Goal: Register for event/course

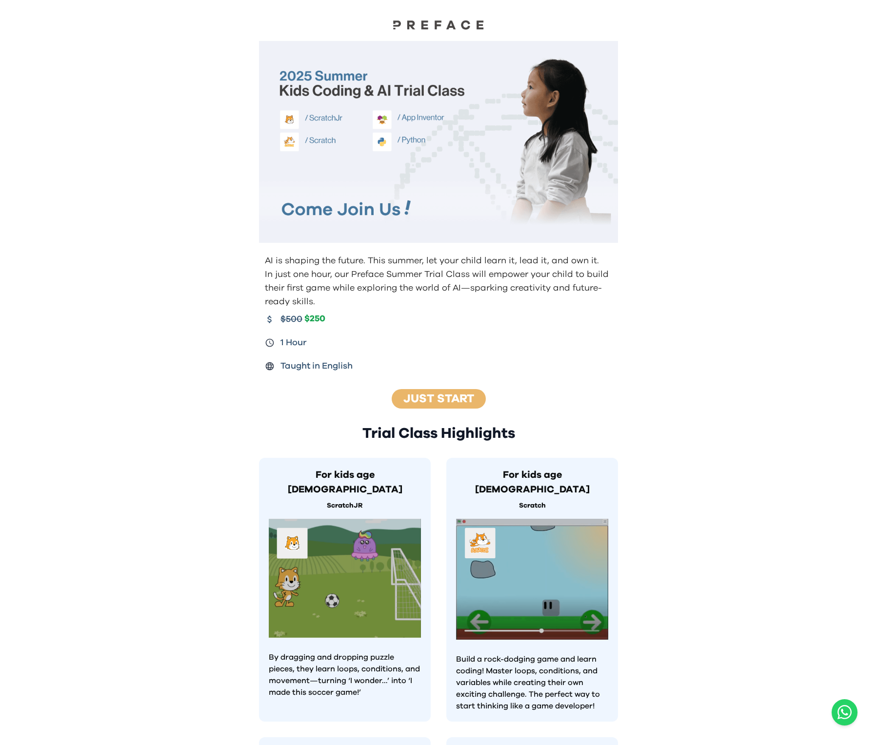
scroll to position [532, 0]
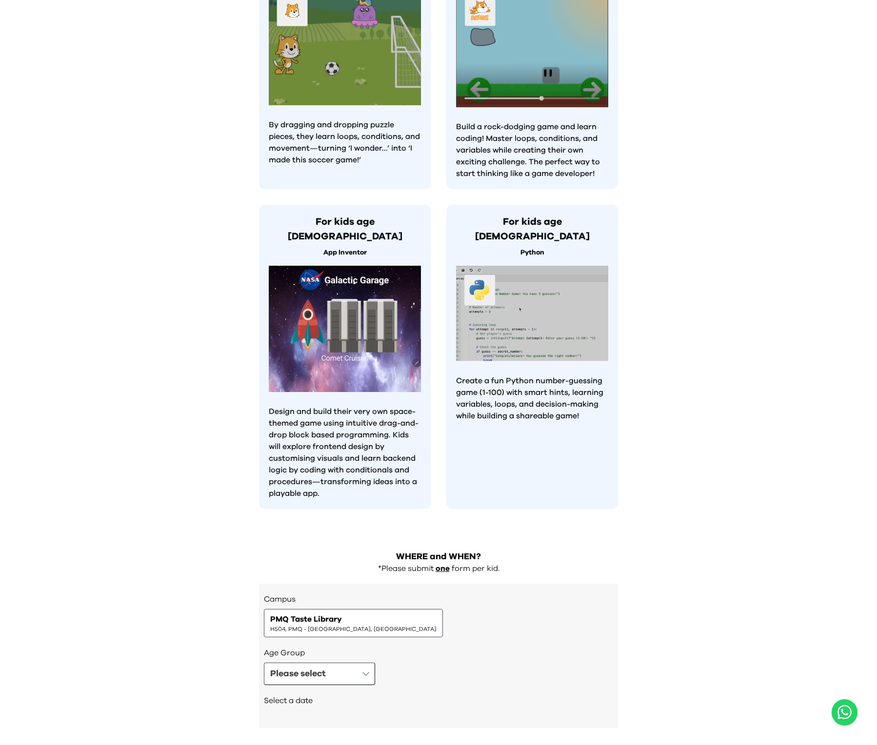
click at [386, 593] on div "Campus PMQ Taste Library H504, PMQ - [GEOGRAPHIC_DATA], [GEOGRAPHIC_DATA]" at bounding box center [438, 615] width 349 height 44
click at [311, 625] on span "H504, PMQ - [GEOGRAPHIC_DATA], [GEOGRAPHIC_DATA]" at bounding box center [353, 629] width 166 height 8
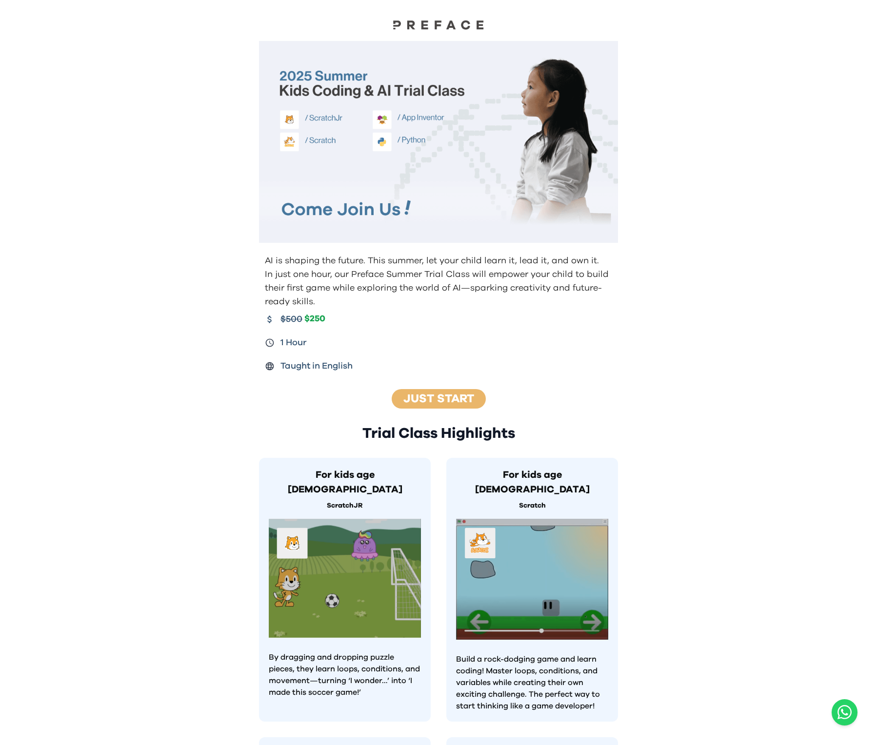
scroll to position [532, 0]
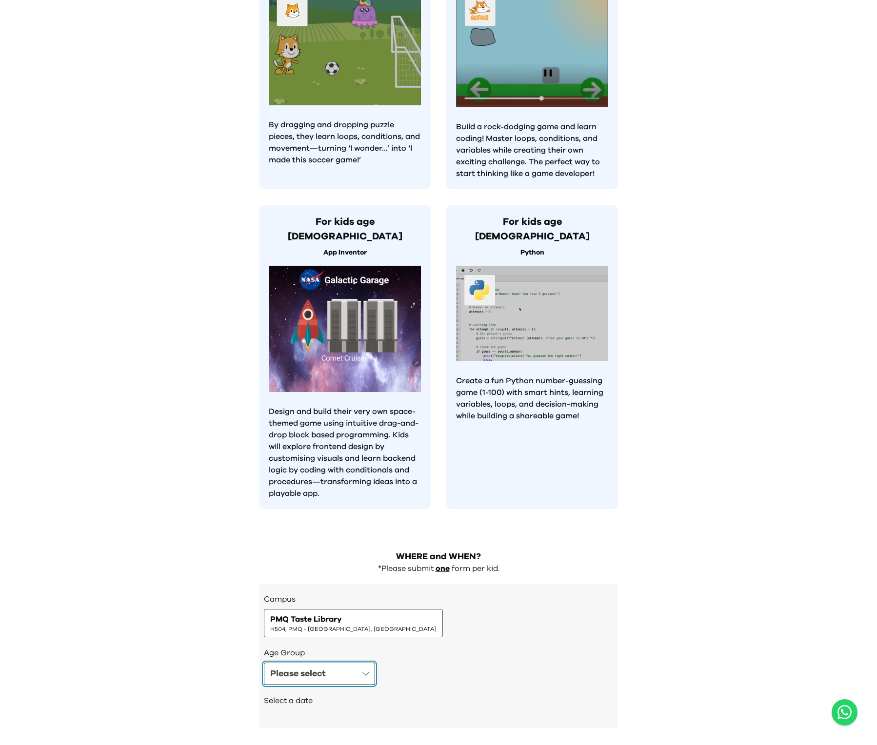
click at [334, 663] on button "Please select" at bounding box center [319, 674] width 111 height 22
click at [439, 663] on div "Please select Please select Age [DEMOGRAPHIC_DATA] Age [DEMOGRAPHIC_DATA] Age […" at bounding box center [438, 674] width 349 height 22
click at [224, 609] on div "AI is shaping the future. This summer, let your child learn it, lead it, and ow…" at bounding box center [438, 108] width 877 height 1280
click at [664, 373] on div "AI is shaping the future. This summer, let your child learn it, lead it, and ow…" at bounding box center [438, 108] width 877 height 1280
click at [322, 609] on div "PMQ Taste Library H504, PMQ - [GEOGRAPHIC_DATA], [GEOGRAPHIC_DATA]" at bounding box center [353, 623] width 179 height 28
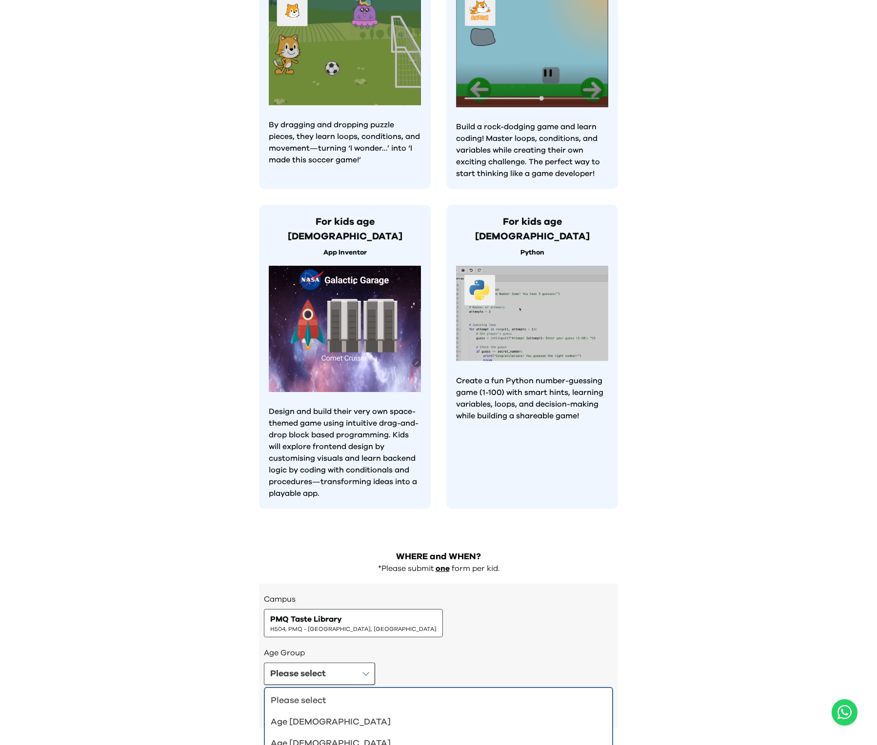
click at [322, 613] on span "PMQ Taste Library" at bounding box center [306, 619] width 72 height 12
click at [386, 593] on div "Campus PMQ Taste Library H504, PMQ - [GEOGRAPHIC_DATA], [GEOGRAPHIC_DATA]" at bounding box center [438, 615] width 349 height 44
drag, startPoint x: 268, startPoint y: 578, endPoint x: 378, endPoint y: 590, distance: 110.4
click at [378, 593] on div "Campus PMQ Taste Library H504, PMQ - [GEOGRAPHIC_DATA], [GEOGRAPHIC_DATA]" at bounding box center [438, 615] width 349 height 44
copy div "PMQ Taste Library H504, PMQ - [GEOGRAPHIC_DATA], [GEOGRAPHIC_DATA]"
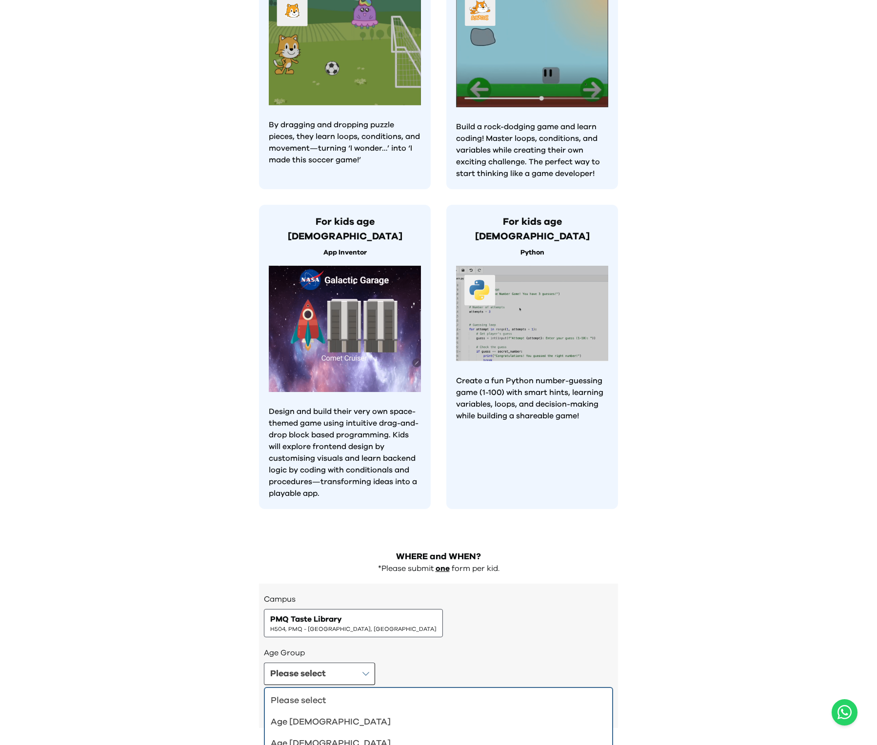
click at [304, 473] on div "Trial Class Highlights For kids age [DEMOGRAPHIC_DATA] ScratchJR By dragging an…" at bounding box center [438, 209] width 374 height 664
drag, startPoint x: 254, startPoint y: 588, endPoint x: 369, endPoint y: 585, distance: 114.6
click at [369, 585] on div "WHERE and WHEN? *Please submit one form per kid. Campus PMQ Taste Library H504,…" at bounding box center [438, 643] width 374 height 207
copy div "PMQ Taste Library H504, PMQ - [GEOGRAPHIC_DATA], [GEOGRAPHIC_DATA]"
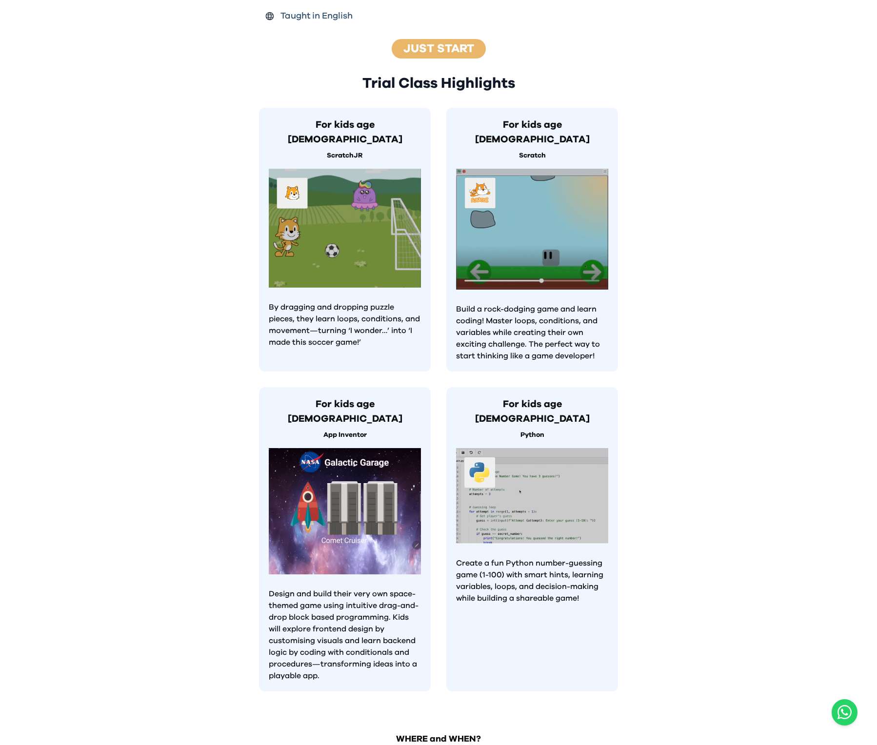
scroll to position [349, 0]
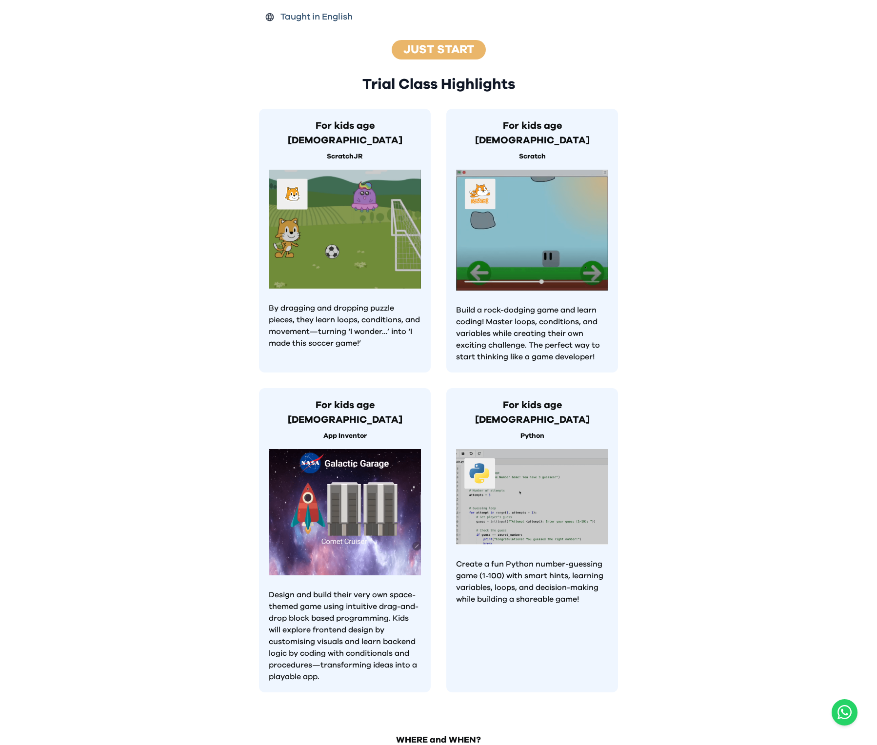
drag, startPoint x: 459, startPoint y: 244, endPoint x: 392, endPoint y: 241, distance: 67.3
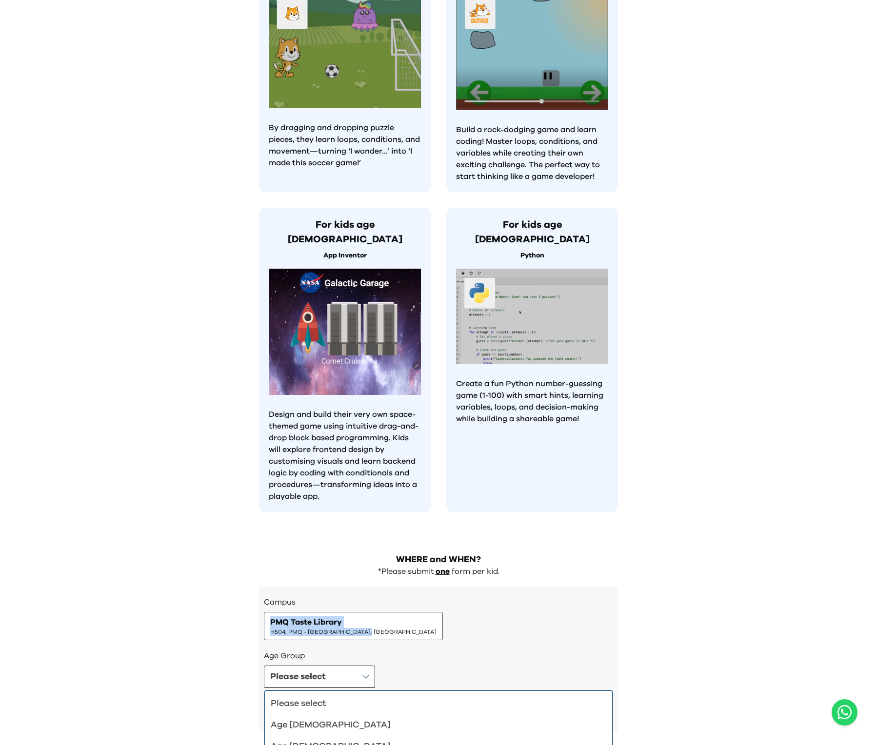
scroll to position [532, 0]
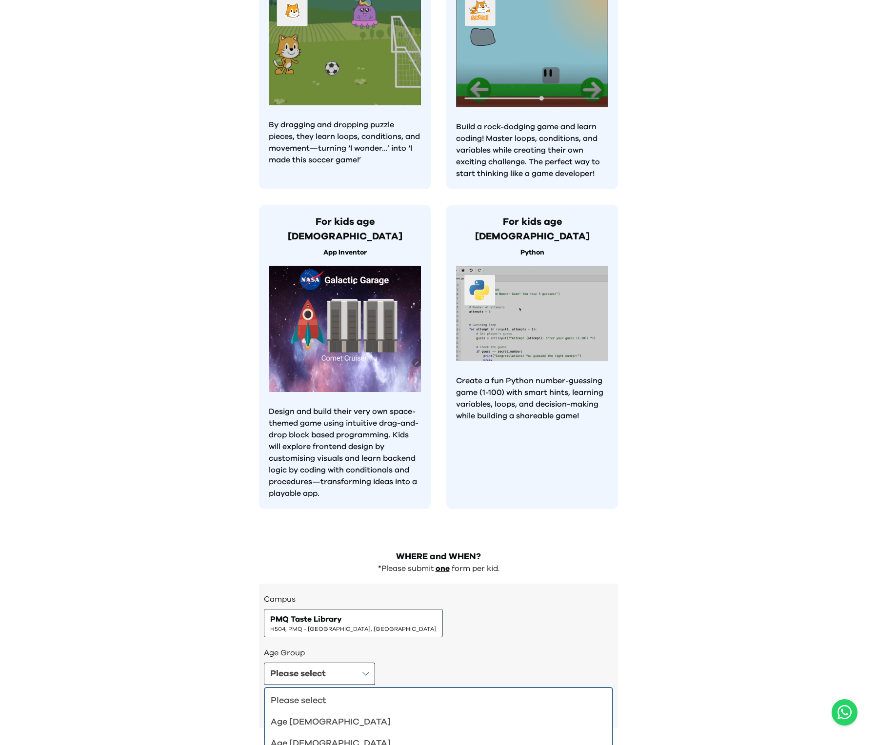
drag, startPoint x: 348, startPoint y: 437, endPoint x: 346, endPoint y: 428, distance: 9.4
click at [346, 428] on p "Design and build their very own space-themed game using intuitive drag-and-drop…" at bounding box center [345, 453] width 152 height 94
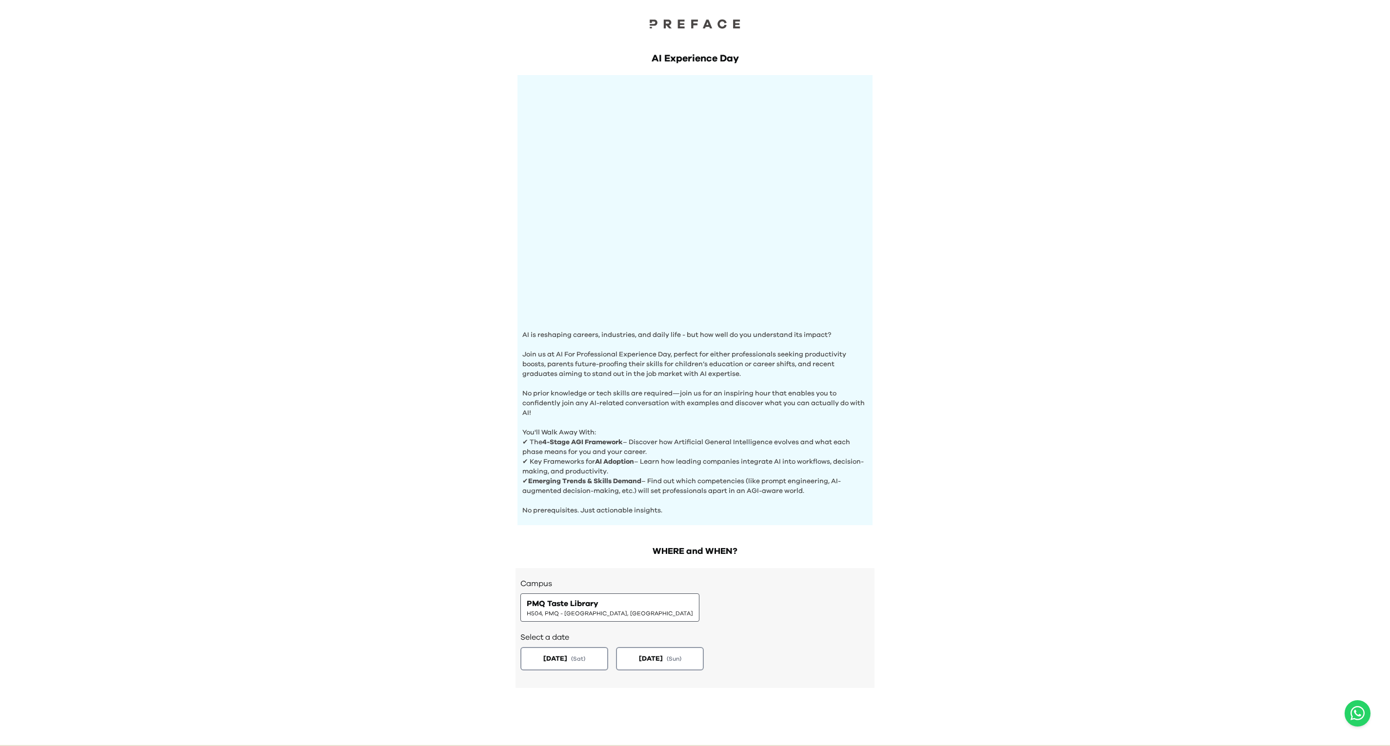
scroll to position [41, 0]
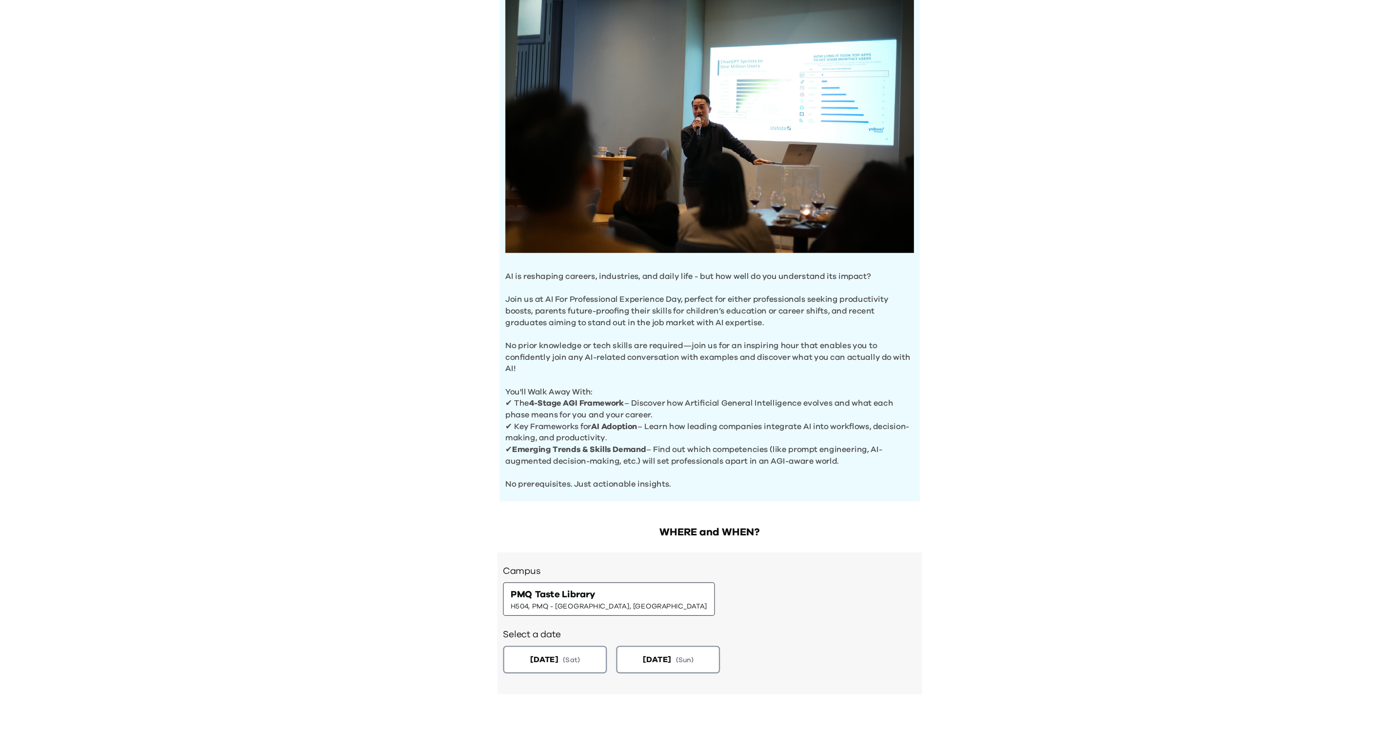
drag, startPoint x: 627, startPoint y: 398, endPoint x: 688, endPoint y: 412, distance: 62.8
click at [688, 412] on p "✔ The 4-Stage AGI Framework – Discover how Artificial General Intelligence evol…" at bounding box center [694, 407] width 345 height 20
click at [658, 420] on p "✔ Key Frameworks for AI Adoption – Learn how leading companies integrate AI int…" at bounding box center [694, 426] width 345 height 20
drag, startPoint x: 658, startPoint y: 420, endPoint x: 685, endPoint y: 423, distance: 27.0
click at [685, 423] on p "✔ Key Frameworks for AI Adoption – Learn how leading companies integrate AI int…" at bounding box center [694, 426] width 345 height 20
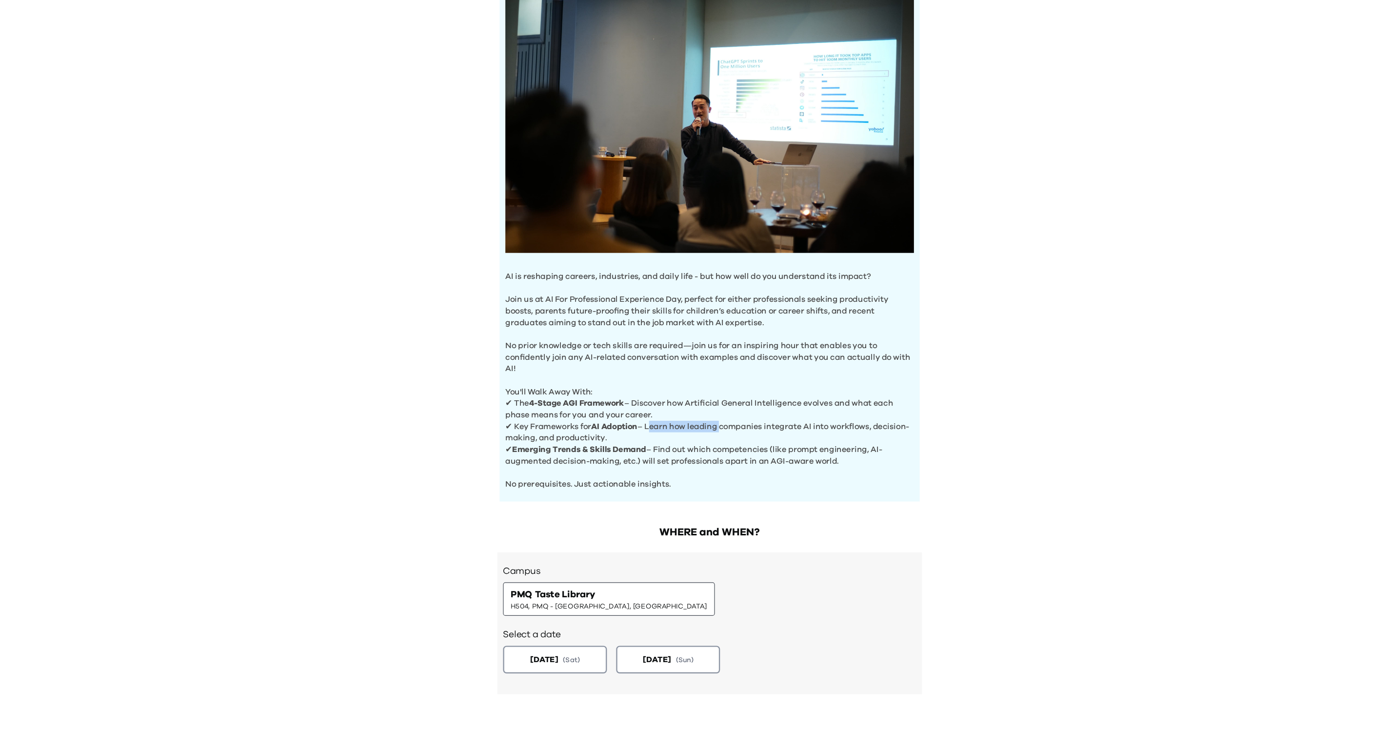
click at [685, 423] on p "✔ Key Frameworks for AI Adoption – Learn how leading companies integrate AI int…" at bounding box center [694, 426] width 345 height 20
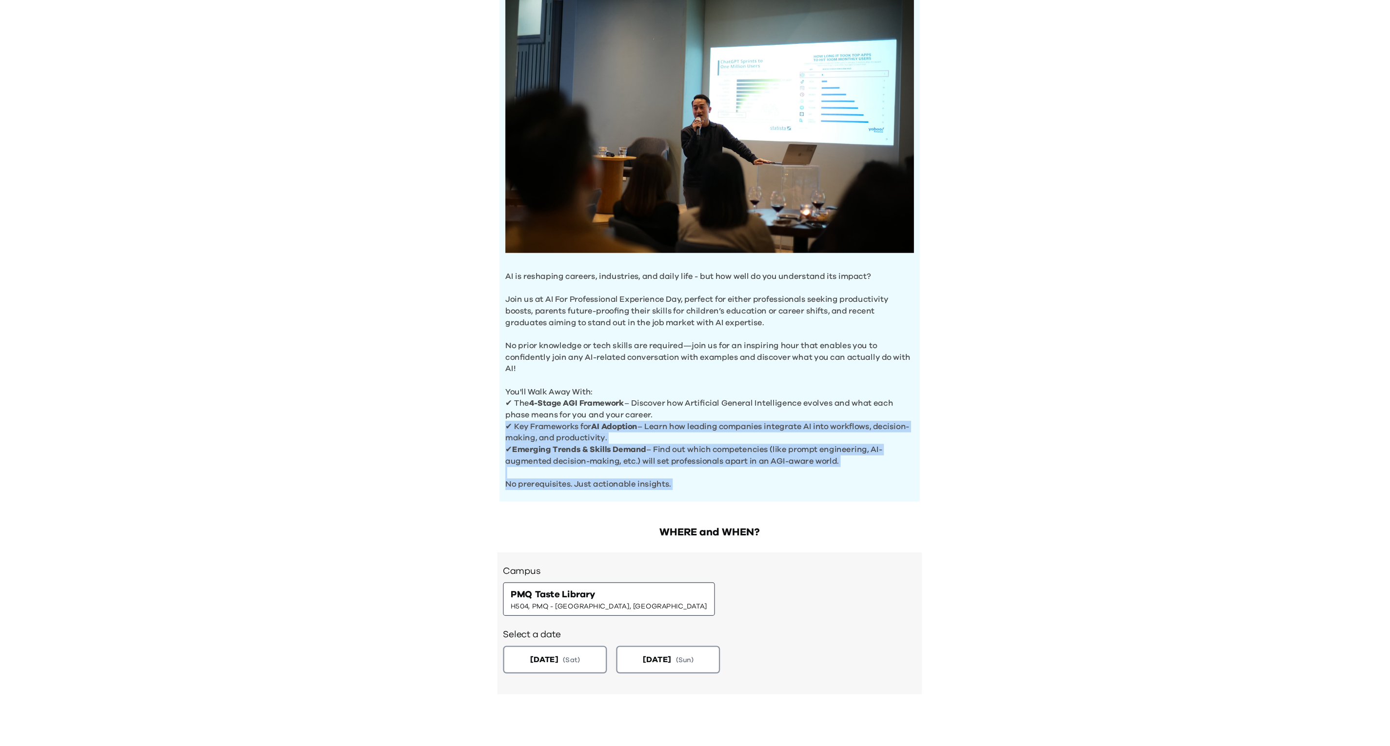
drag, startPoint x: 685, startPoint y: 423, endPoint x: 731, endPoint y: 471, distance: 66.5
click at [731, 471] on div "AI is reshaping careers, industries, and daily life - but how well do you under…" at bounding box center [694, 260] width 355 height 450
click at [731, 471] on p "No prerequisites. Just actionable insights." at bounding box center [694, 465] width 345 height 20
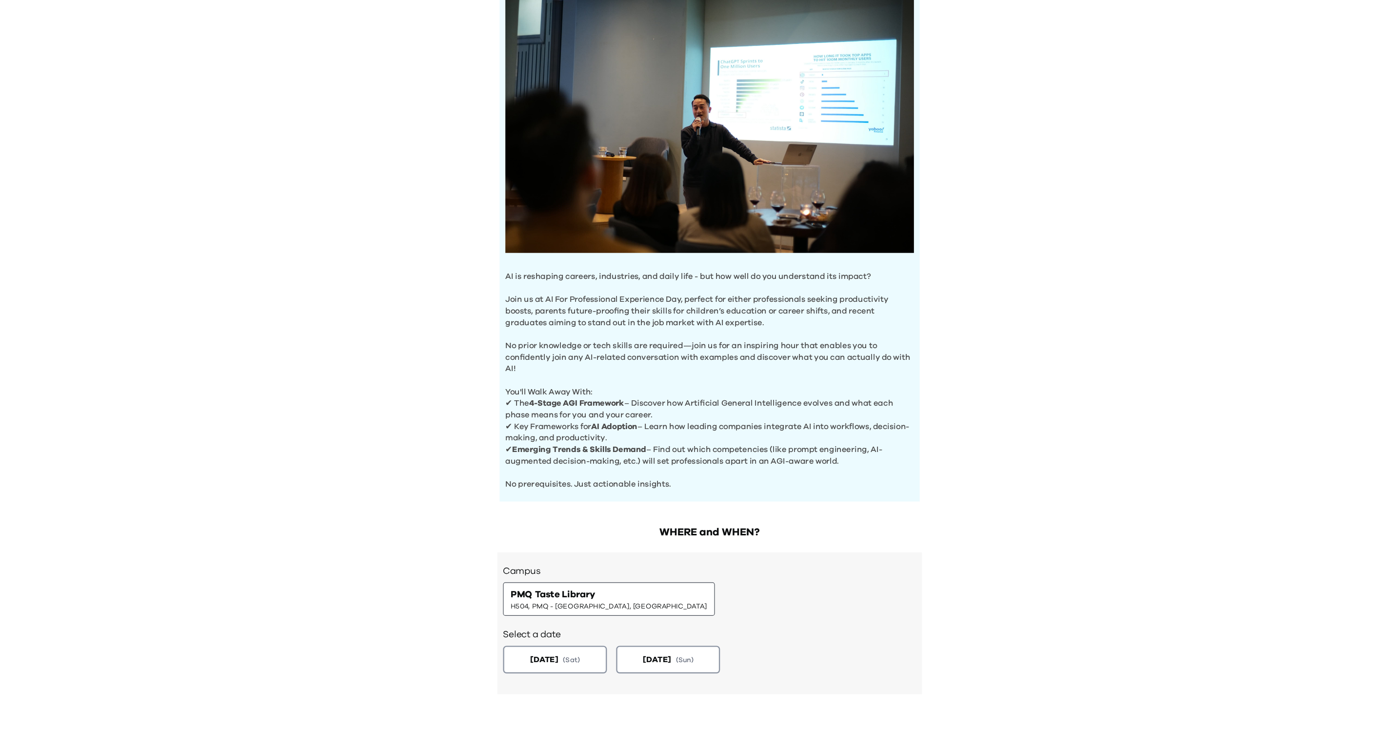
click at [731, 471] on p "No prerequisites. Just actionable insights." at bounding box center [694, 465] width 345 height 20
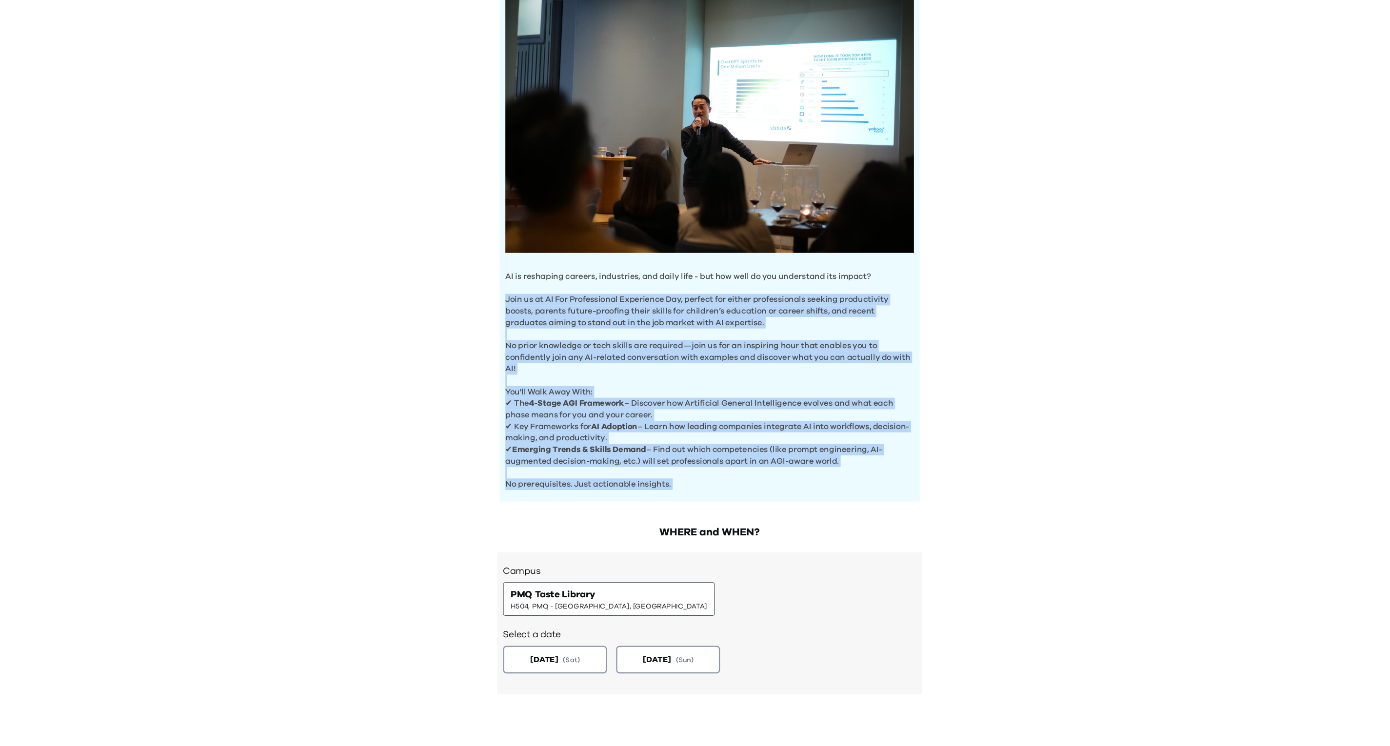
drag, startPoint x: 731, startPoint y: 471, endPoint x: 609, endPoint y: 319, distance: 194.6
click at [609, 319] on div "AI is reshaping careers, industries, and daily life - but how well do you under…" at bounding box center [694, 260] width 355 height 450
click at [609, 319] on p "Join us at AI For Professional Experience Day, perfect for either professionals…" at bounding box center [694, 318] width 345 height 39
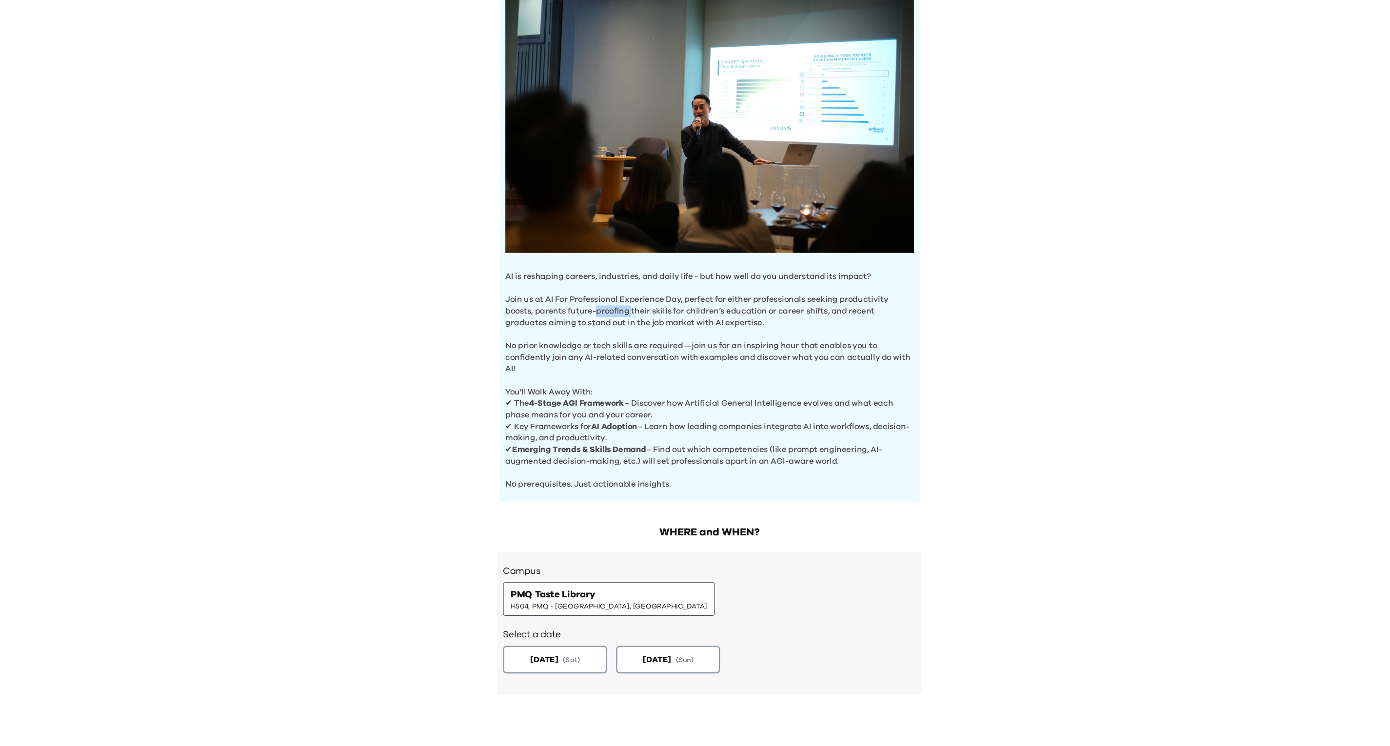
click at [609, 319] on p "Join us at AI For Professional Experience Day, perfect for either professionals…" at bounding box center [694, 318] width 345 height 39
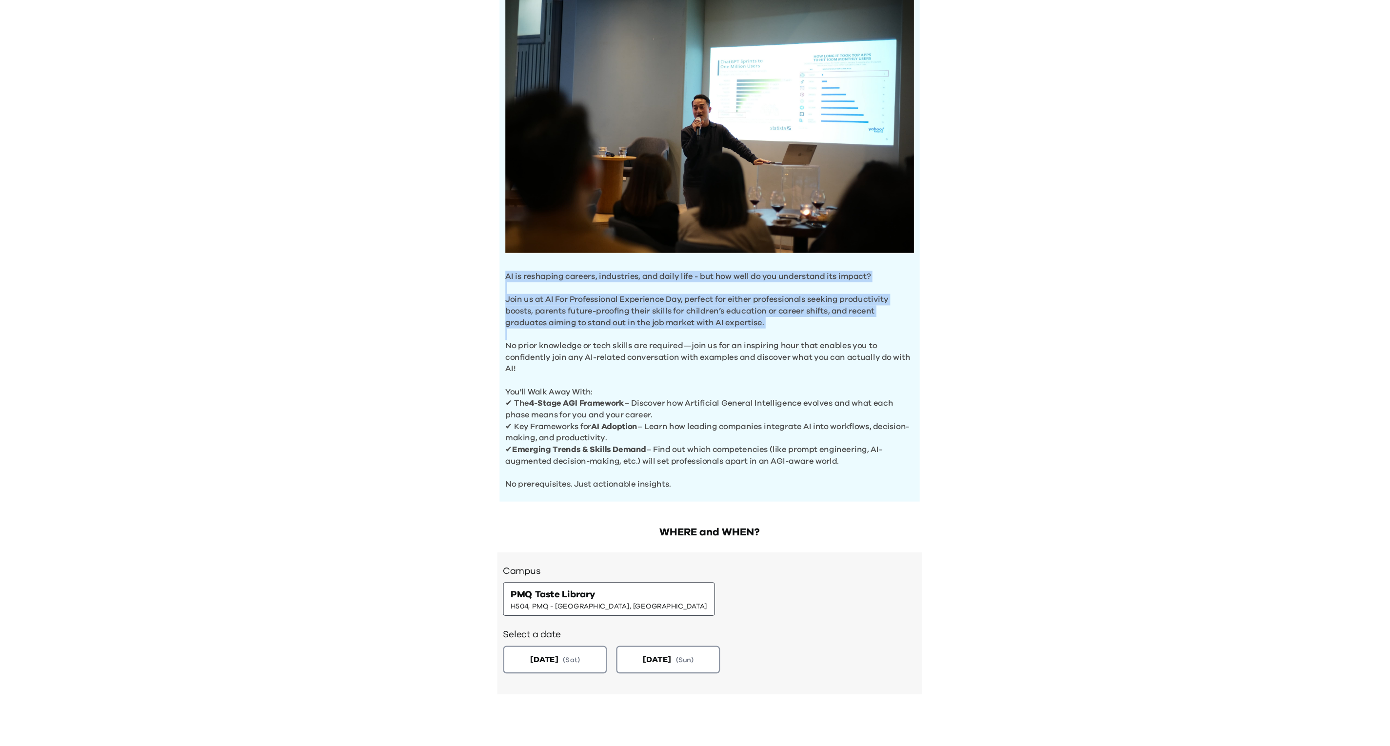
drag, startPoint x: 609, startPoint y: 319, endPoint x: 574, endPoint y: 289, distance: 46.6
click at [574, 289] on div "AI is reshaping careers, industries, and daily life - but how well do you under…" at bounding box center [694, 260] width 355 height 450
click at [574, 290] on p "AI is reshaping careers, industries, and daily life - but how well do you under…" at bounding box center [694, 295] width 345 height 10
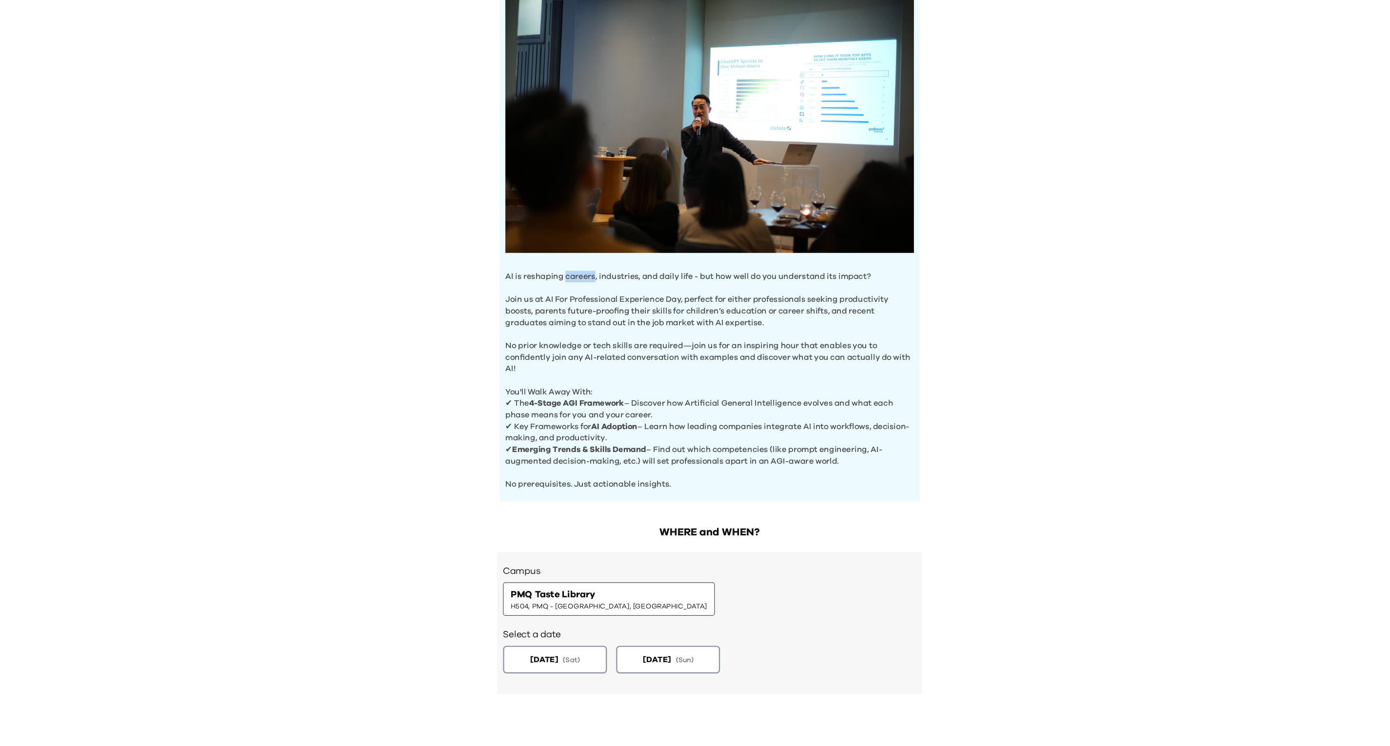
click at [574, 290] on p "AI is reshaping careers, industries, and daily life - but how well do you under…" at bounding box center [694, 295] width 345 height 10
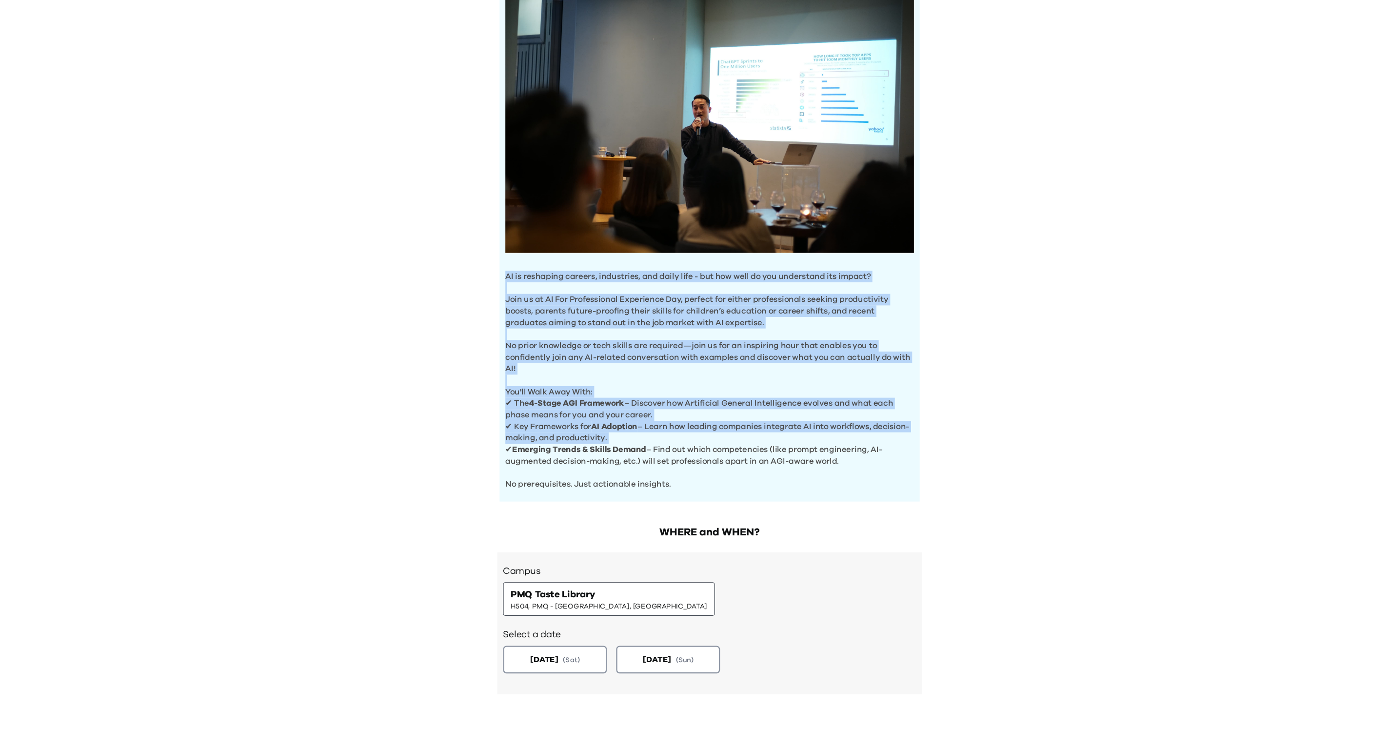
drag, startPoint x: 574, startPoint y: 289, endPoint x: 689, endPoint y: 418, distance: 173.4
click at [689, 418] on div "AI is reshaping careers, industries, and daily life - but how well do you under…" at bounding box center [694, 260] width 355 height 450
click at [689, 418] on p "✔ Key Frameworks for AI Adoption – Learn how leading companies integrate AI int…" at bounding box center [694, 426] width 345 height 20
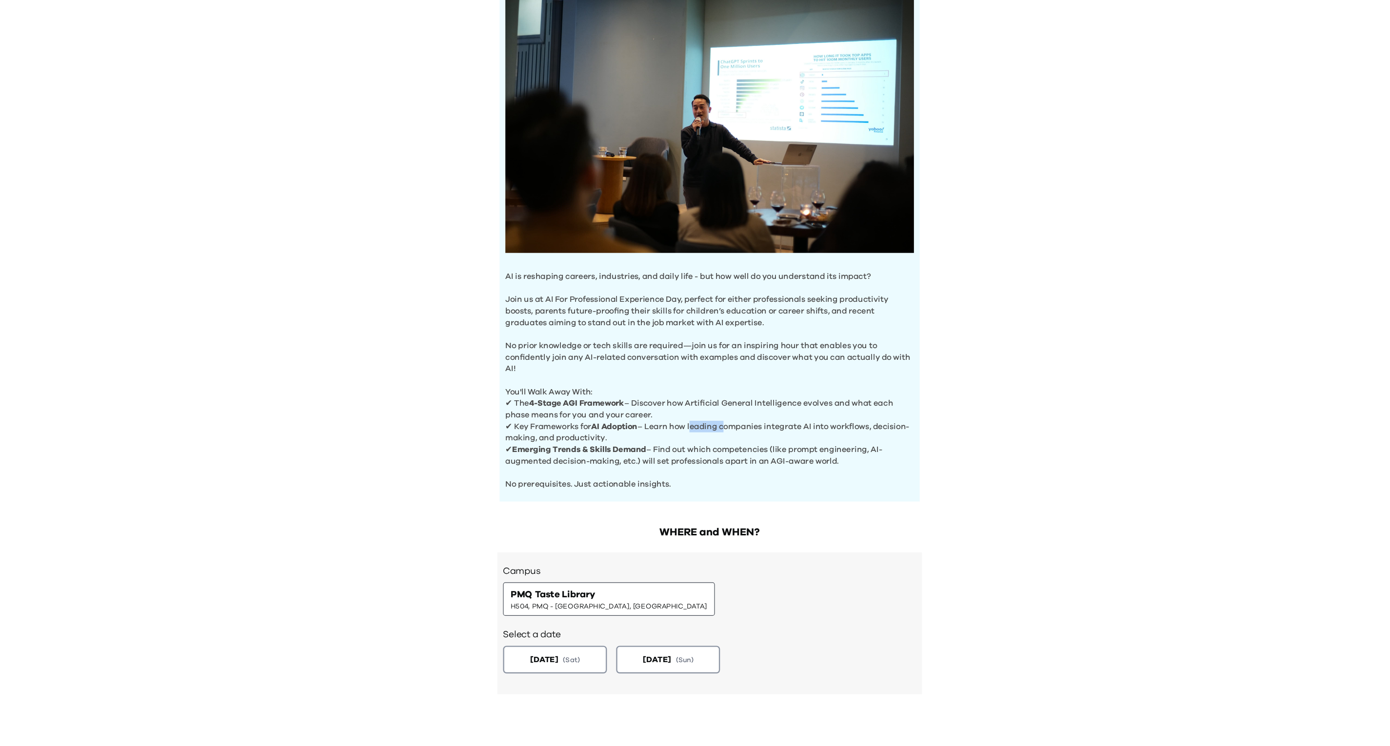
click at [689, 418] on p "✔ Key Frameworks for AI Adoption – Learn how leading companies integrate AI int…" at bounding box center [694, 426] width 345 height 20
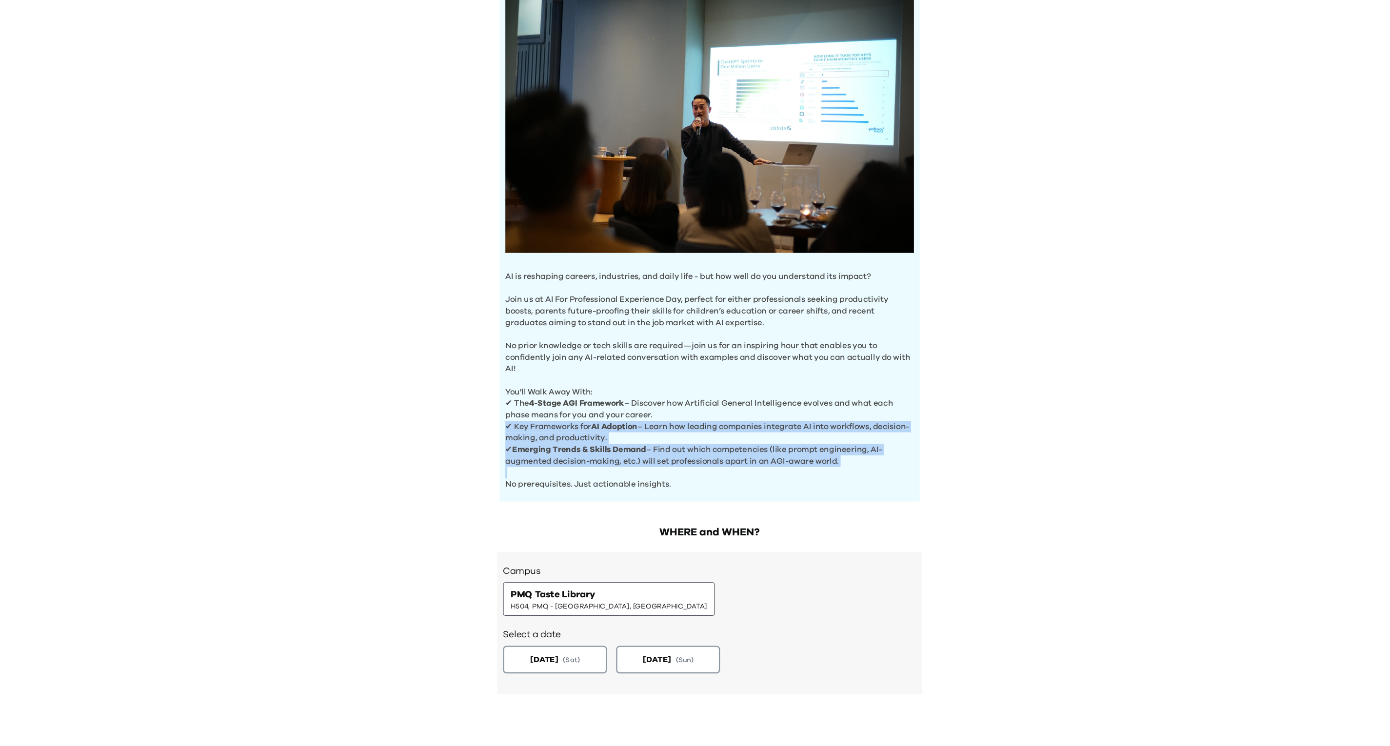
drag, startPoint x: 689, startPoint y: 418, endPoint x: 733, endPoint y: 471, distance: 68.2
click at [733, 471] on div "AI is reshaping careers, industries, and daily life - but how well do you under…" at bounding box center [694, 260] width 355 height 450
click at [733, 471] on p "No prerequisites. Just actionable insights." at bounding box center [694, 465] width 345 height 20
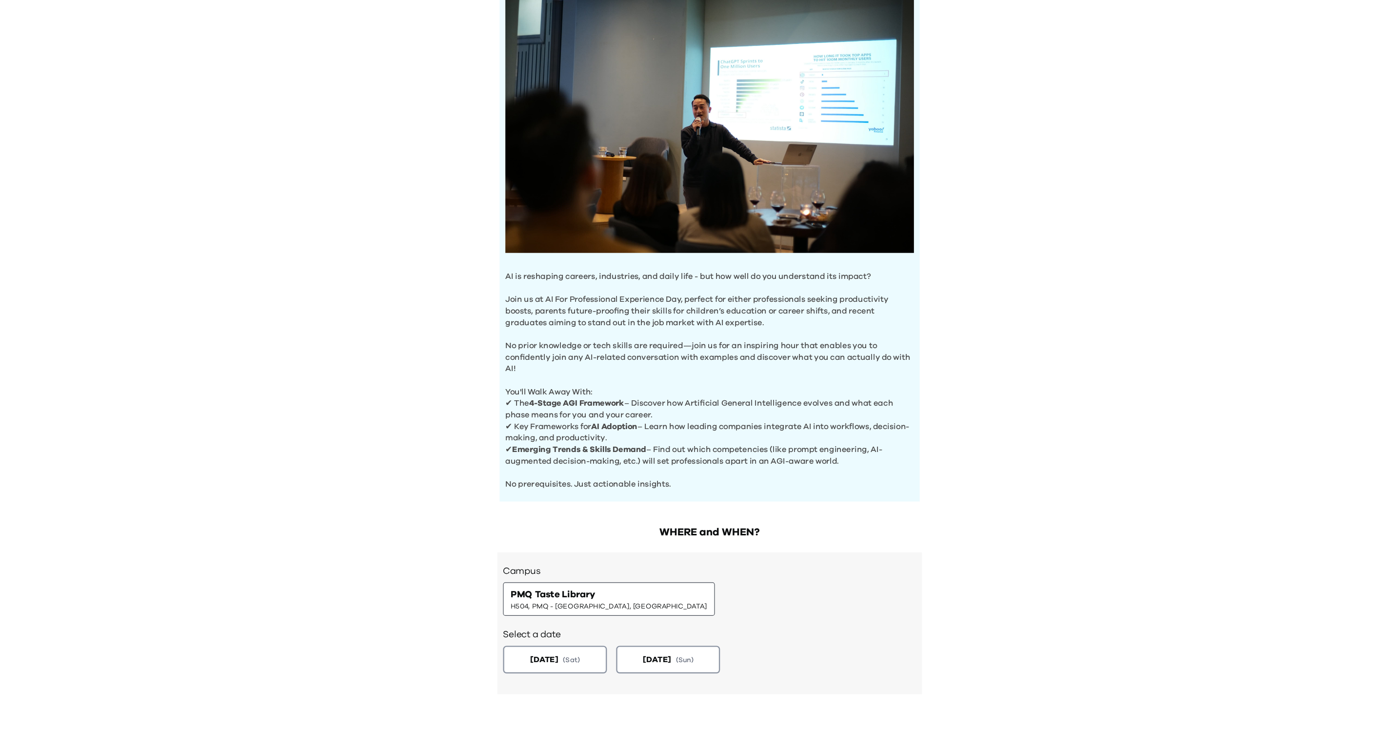
click at [733, 471] on p "No prerequisites. Just actionable insights." at bounding box center [694, 465] width 345 height 20
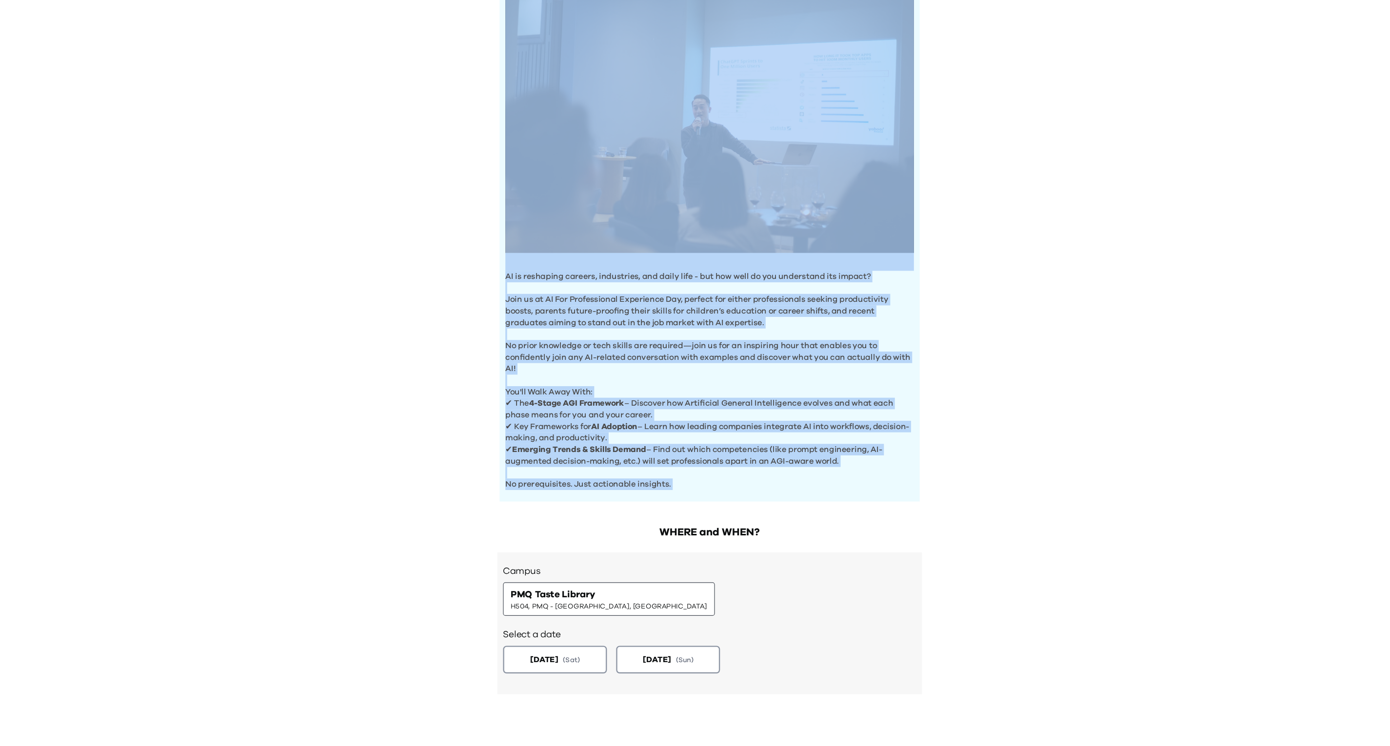
drag, startPoint x: 733, startPoint y: 471, endPoint x: 599, endPoint y: 224, distance: 280.6
click at [599, 224] on div "AI is reshaping careers, industries, and daily life - but how well do you under…" at bounding box center [694, 260] width 355 height 450
click at [598, 290] on p "AI is reshaping careers, industries, and daily life - but how well do you under…" at bounding box center [694, 295] width 345 height 10
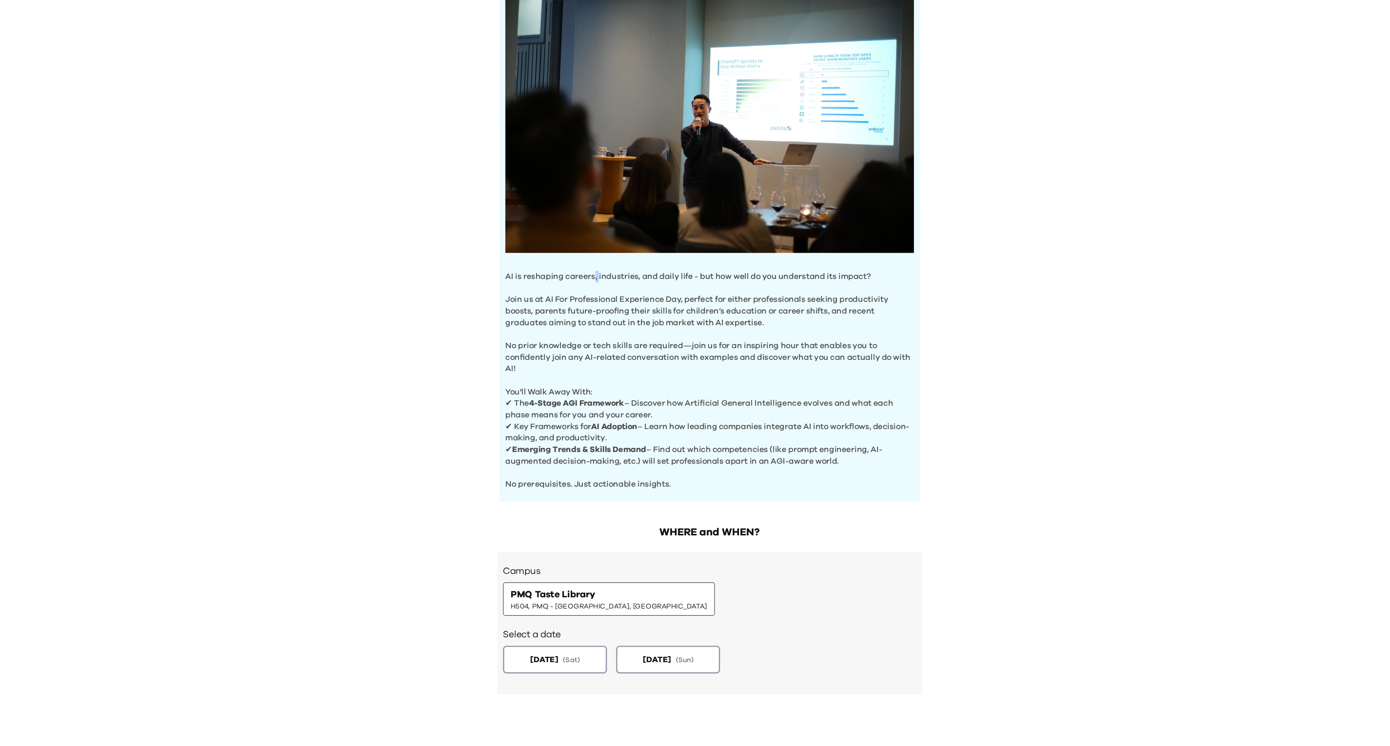
click at [598, 290] on p "AI is reshaping careers, industries, and daily life - but how well do you under…" at bounding box center [694, 295] width 345 height 10
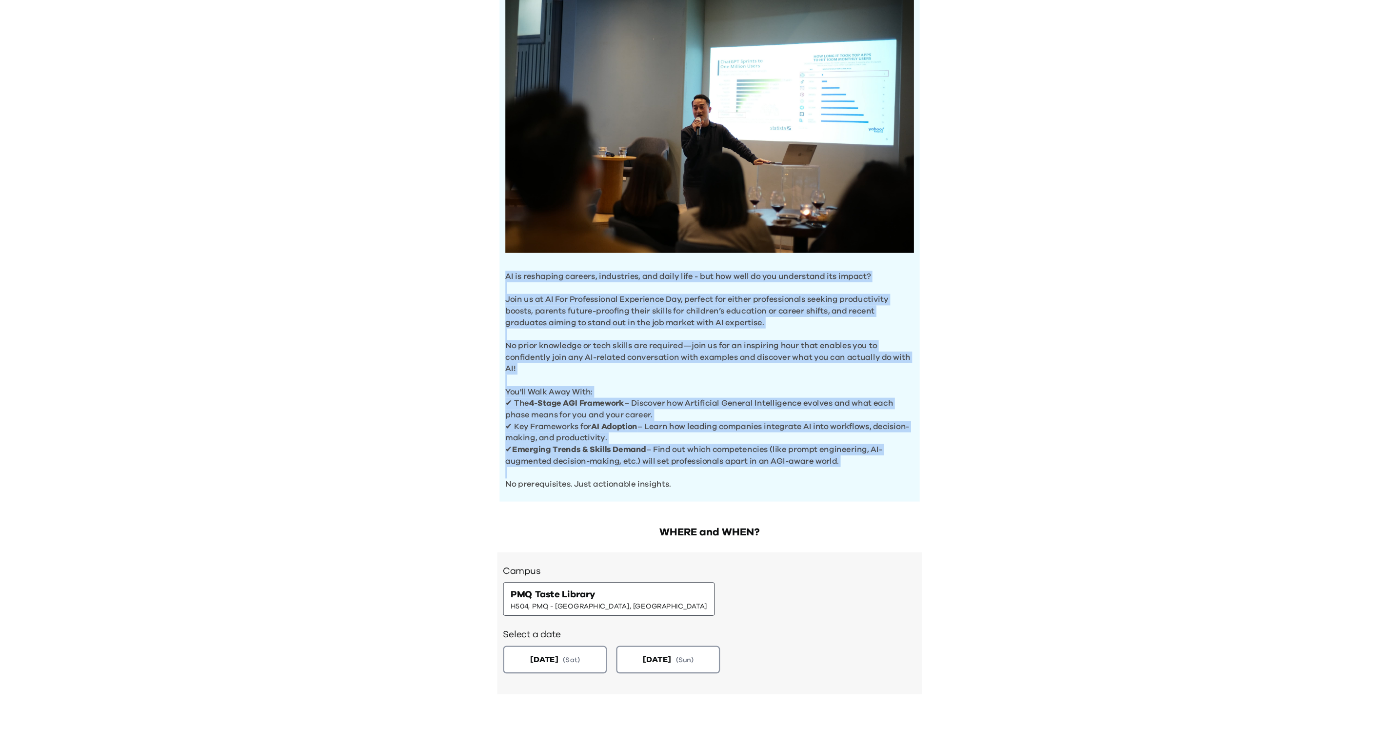
drag, startPoint x: 598, startPoint y: 288, endPoint x: 703, endPoint y: 450, distance: 193.1
click at [703, 450] on div "AI is reshaping careers, industries, and daily life - but how well do you under…" at bounding box center [694, 260] width 355 height 450
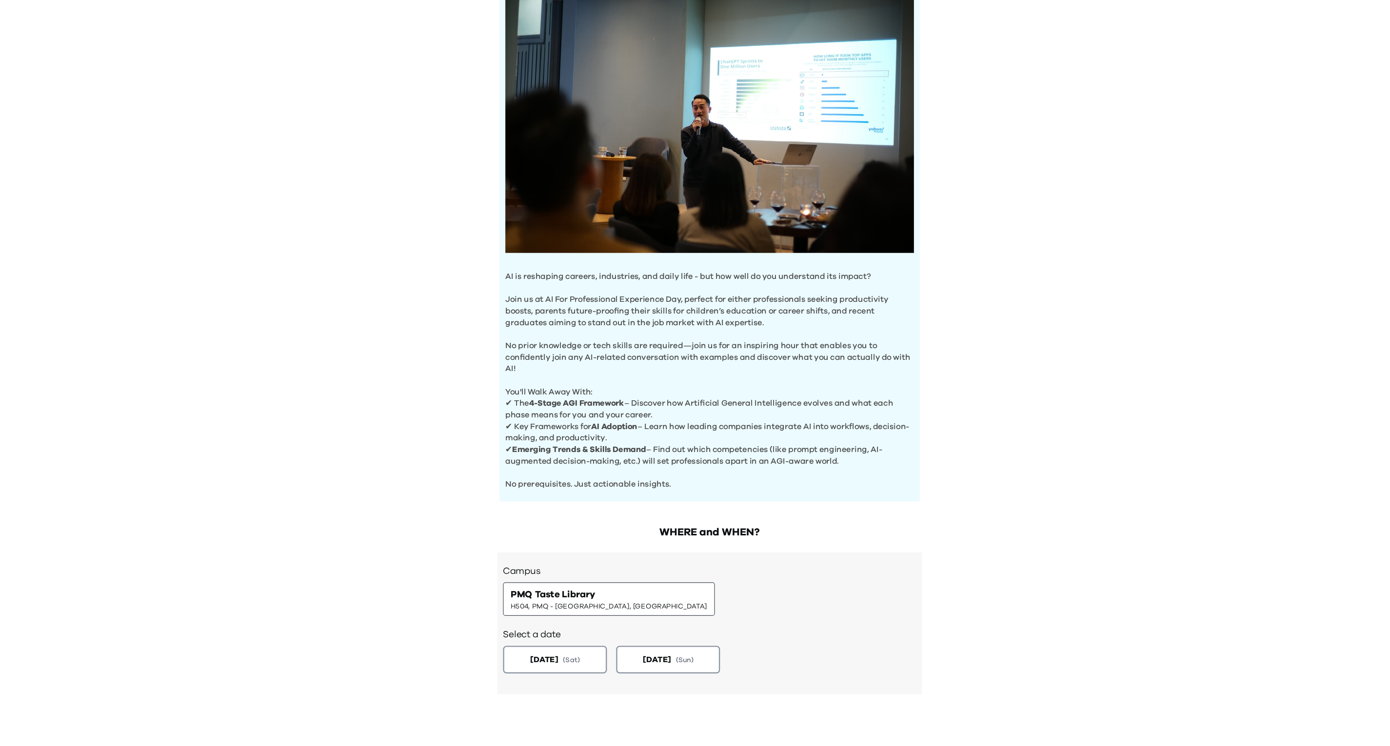
click at [709, 472] on div "AI is reshaping careers, industries, and daily life - but how well do you under…" at bounding box center [694, 260] width 355 height 450
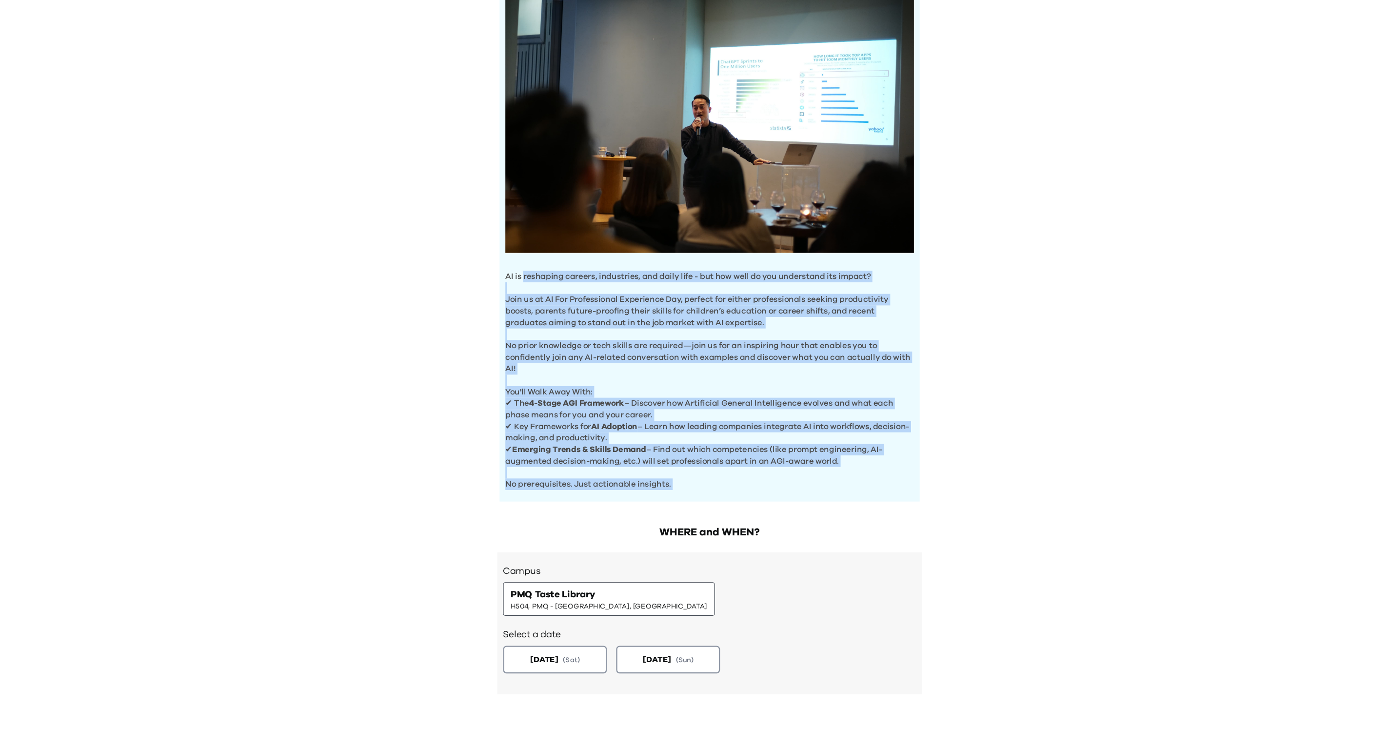
drag, startPoint x: 709, startPoint y: 472, endPoint x: 554, endPoint y: 287, distance: 241.3
click at [554, 287] on div "AI is reshaping careers, industries, and daily life - but how well do you under…" at bounding box center [694, 260] width 355 height 450
click at [554, 290] on p "AI is reshaping careers, industries, and daily life - but how well do you under…" at bounding box center [694, 295] width 345 height 10
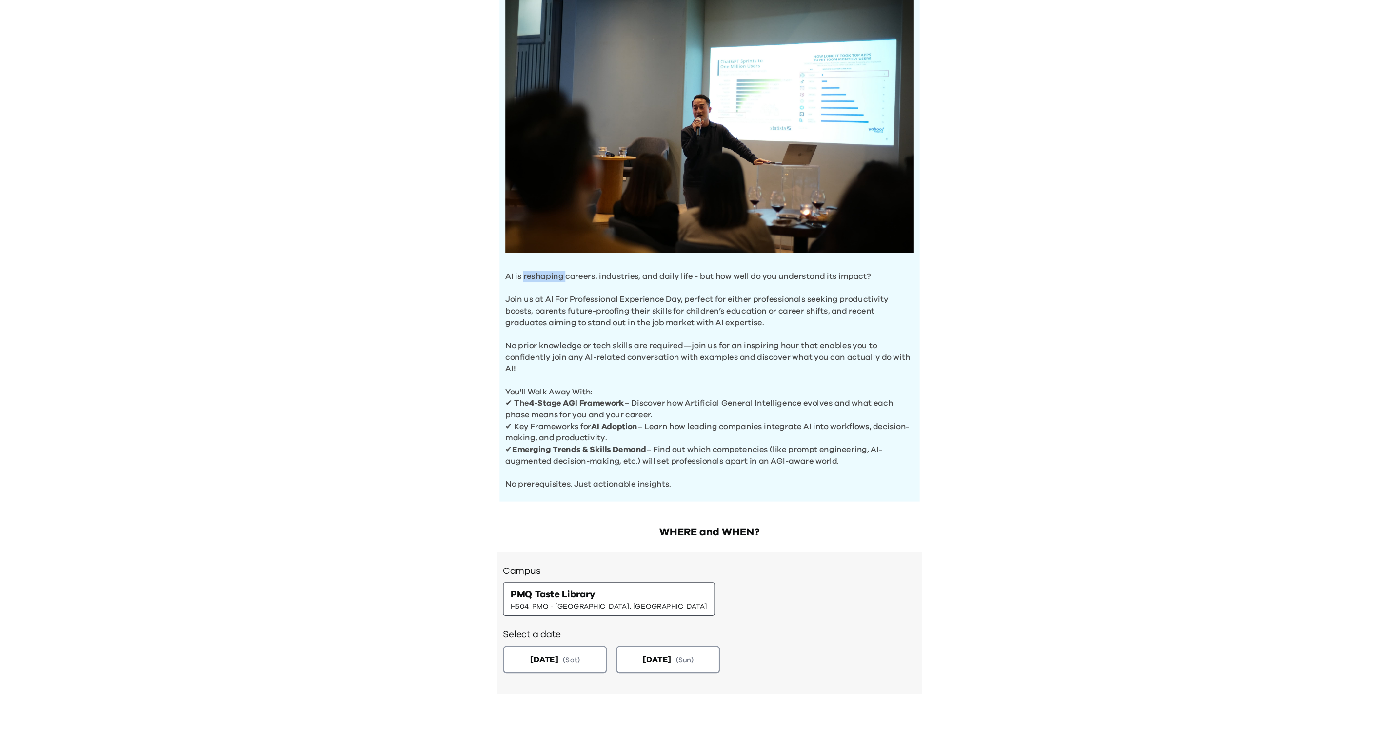
click at [554, 290] on p "AI is reshaping careers, industries, and daily life - but how well do you under…" at bounding box center [694, 295] width 345 height 10
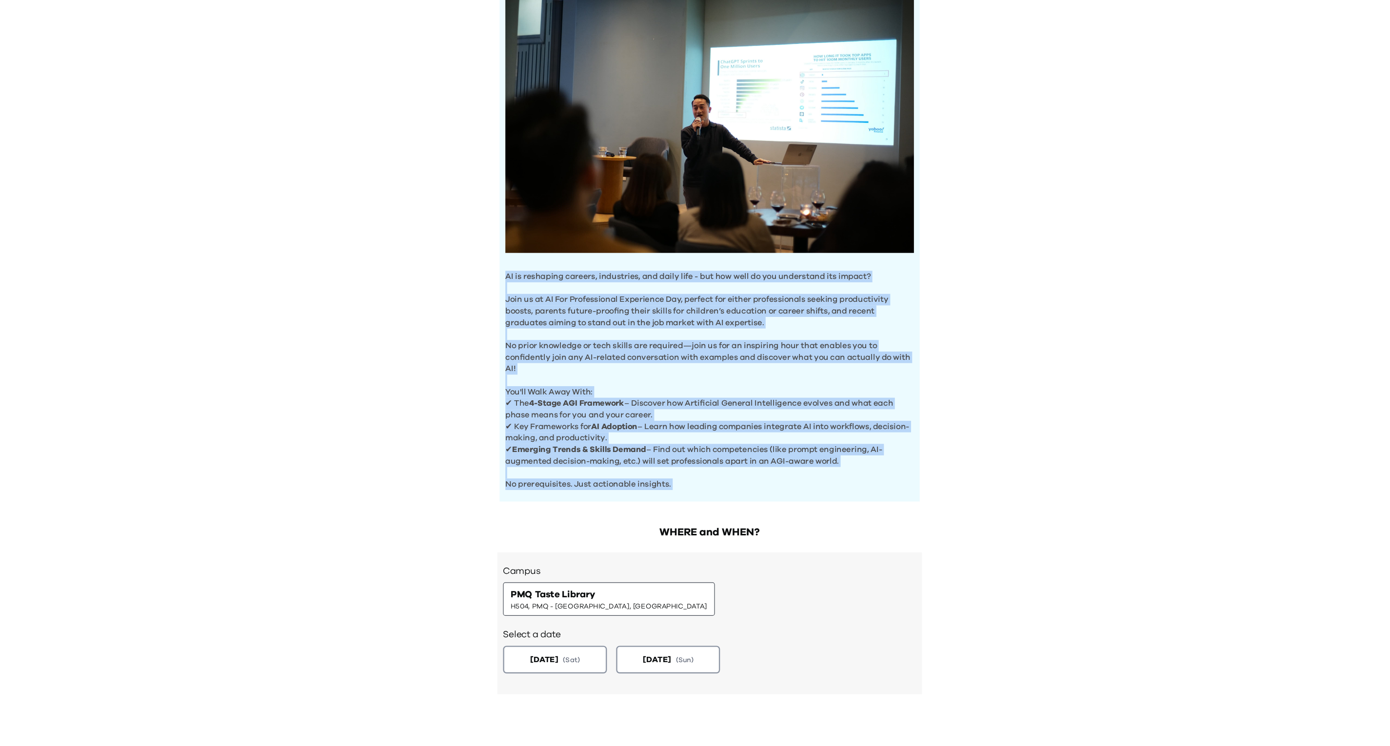
drag, startPoint x: 554, startPoint y: 287, endPoint x: 768, endPoint y: 463, distance: 276.8
click at [768, 463] on div "AI is reshaping careers, industries, and daily life - but how well do you under…" at bounding box center [694, 260] width 355 height 450
click at [768, 463] on p "No prerequisites. Just actionable insights." at bounding box center [694, 465] width 345 height 20
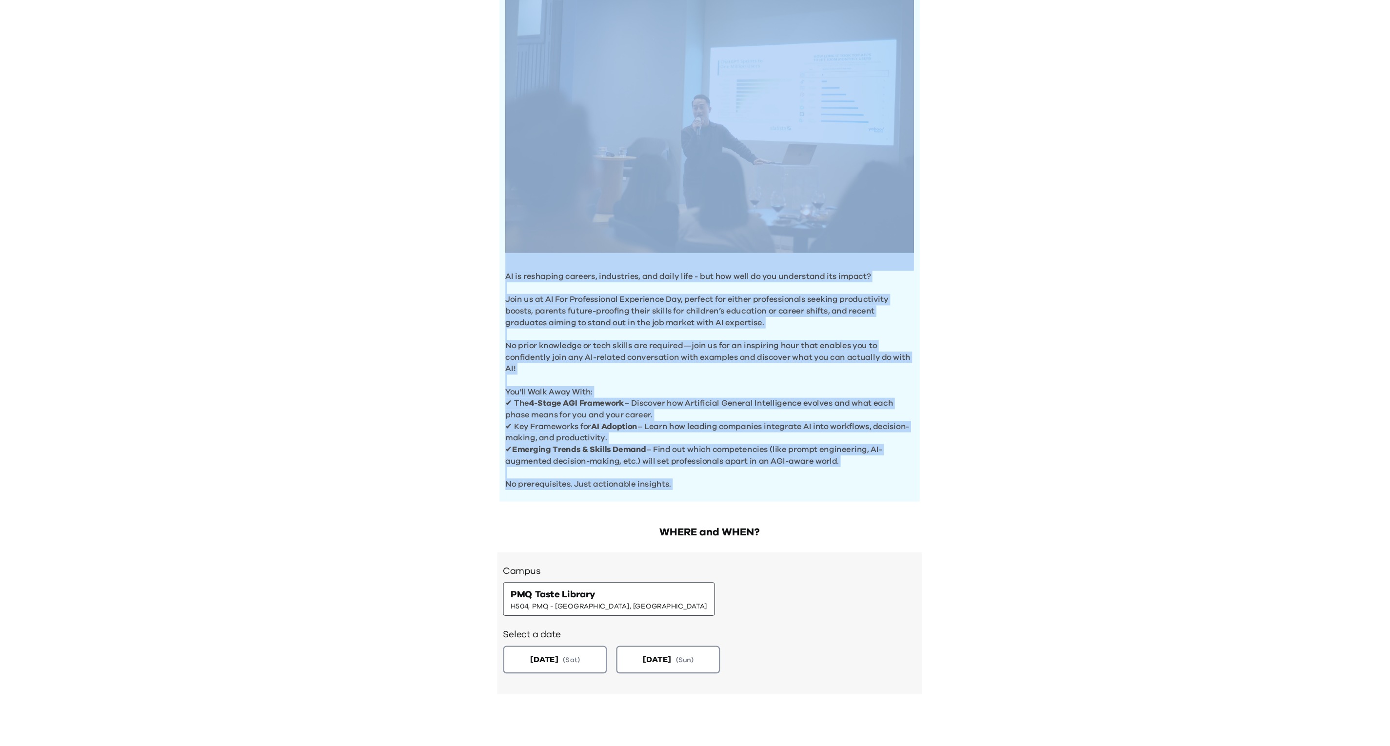
drag, startPoint x: 768, startPoint y: 463, endPoint x: 546, endPoint y: 277, distance: 289.7
click at [546, 277] on div "AI is reshaping careers, industries, and daily life - but how well do you under…" at bounding box center [694, 260] width 355 height 450
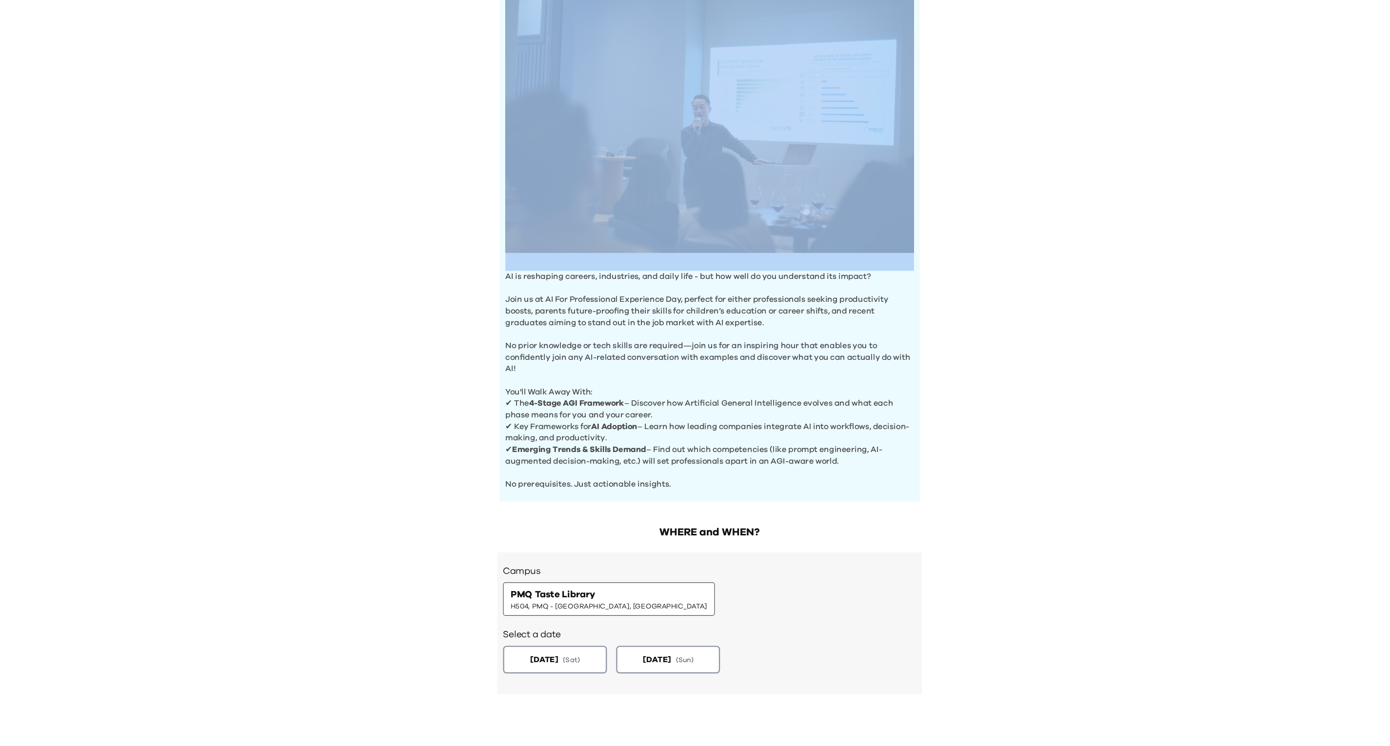
click at [546, 277] on div "AI is reshaping careers, industries, and daily life - but how well do you under…" at bounding box center [694, 260] width 355 height 450
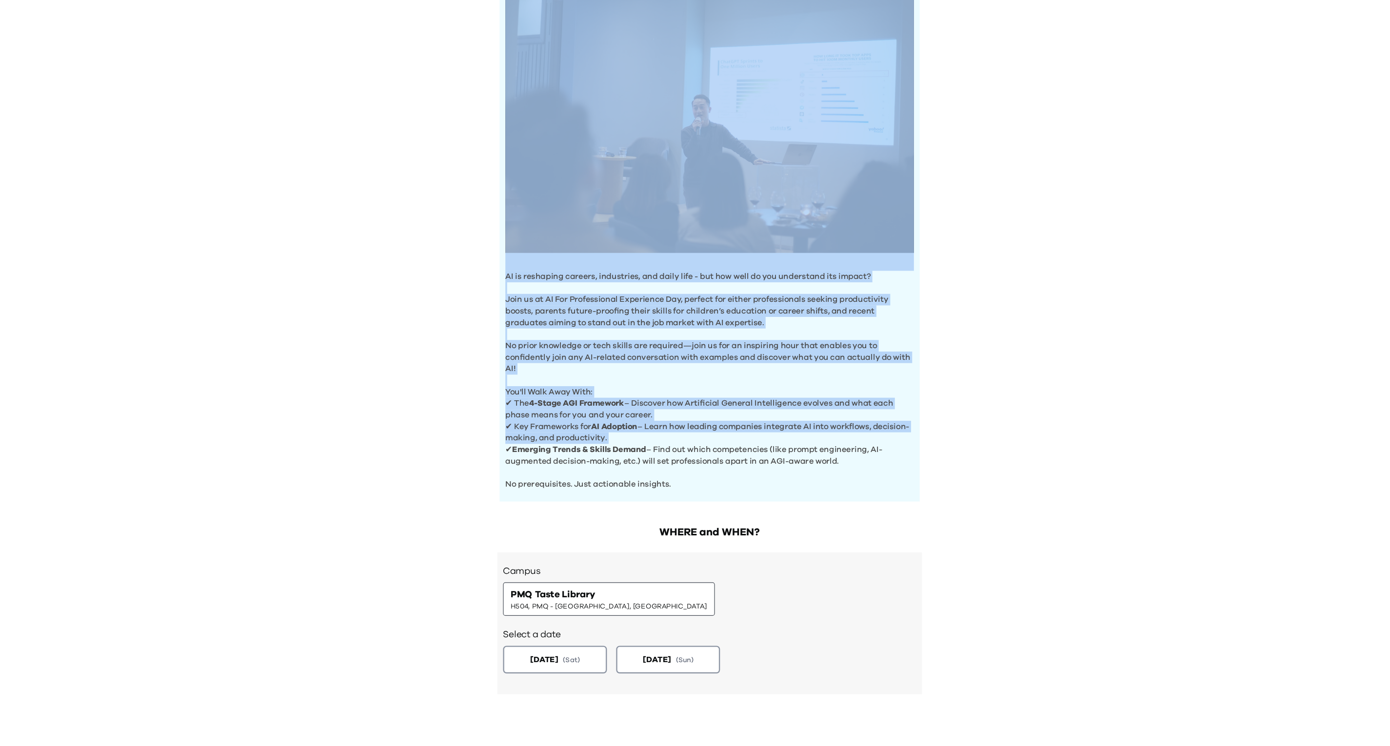
drag, startPoint x: 546, startPoint y: 277, endPoint x: 737, endPoint y: 462, distance: 265.9
click at [737, 462] on div "AI is reshaping careers, industries, and daily life - but how well do you under…" at bounding box center [694, 260] width 355 height 450
click at [737, 462] on p "No prerequisites. Just actionable insights." at bounding box center [694, 465] width 345 height 20
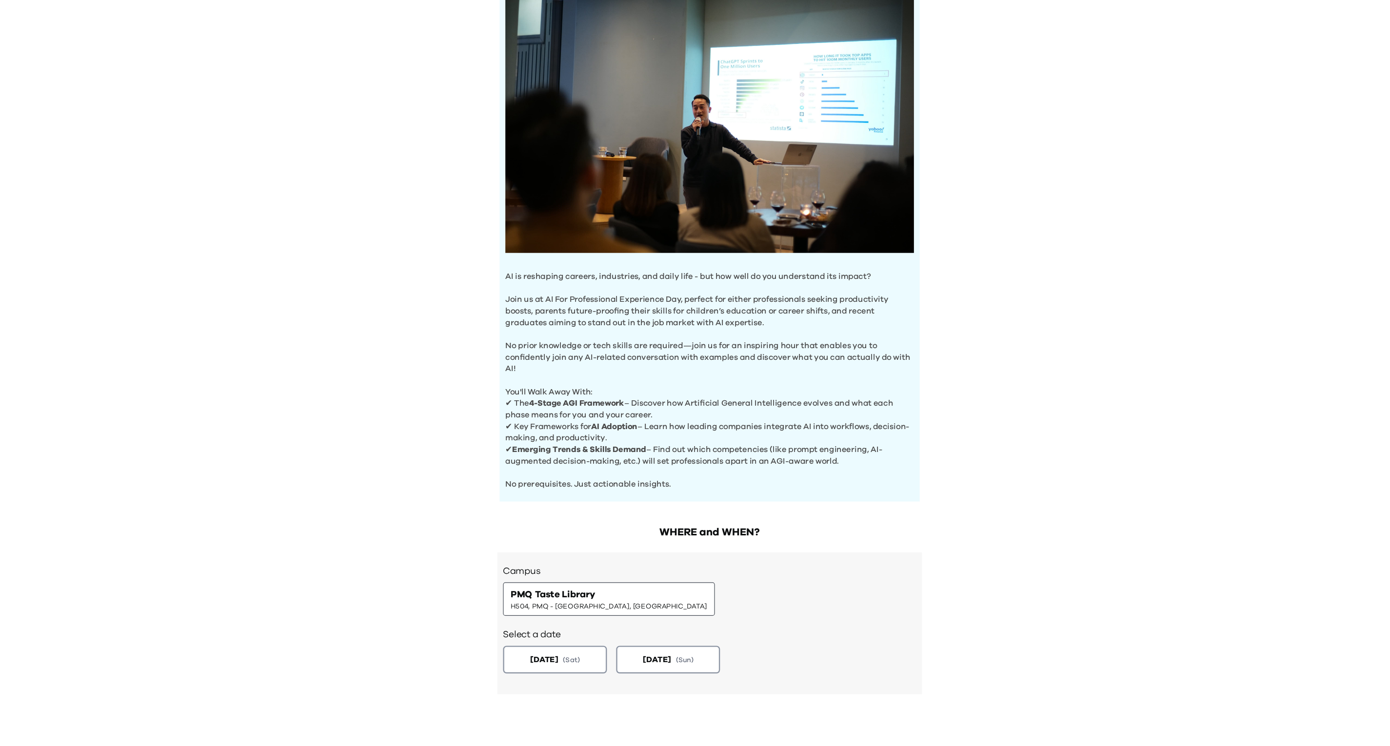
click at [737, 462] on p "No prerequisites. Just actionable insights." at bounding box center [694, 465] width 345 height 20
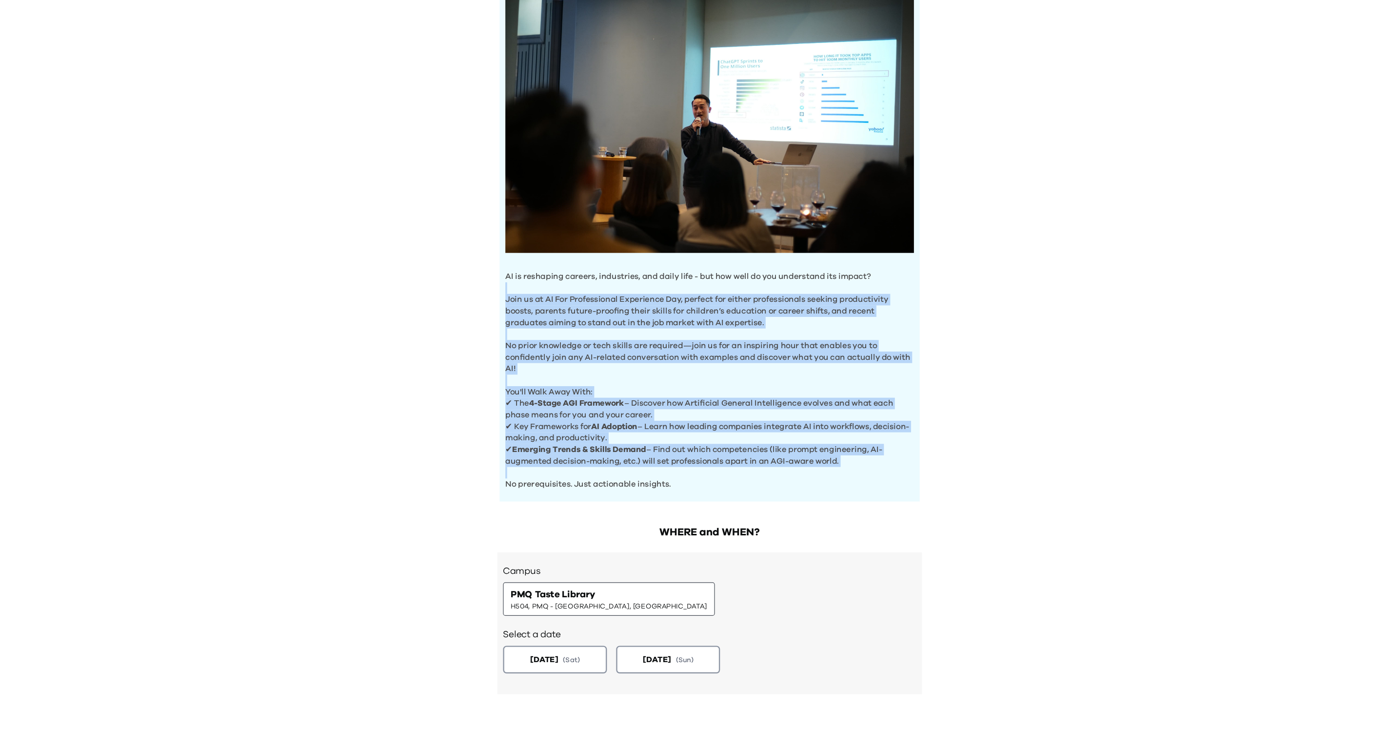
drag, startPoint x: 737, startPoint y: 462, endPoint x: 559, endPoint y: 301, distance: 240.3
click at [559, 301] on div "AI is reshaping careers, industries, and daily life - but how well do you under…" at bounding box center [694, 260] width 355 height 450
click at [559, 301] on p "Join us at AI For Professional Experience Day, perfect for either professionals…" at bounding box center [694, 318] width 345 height 39
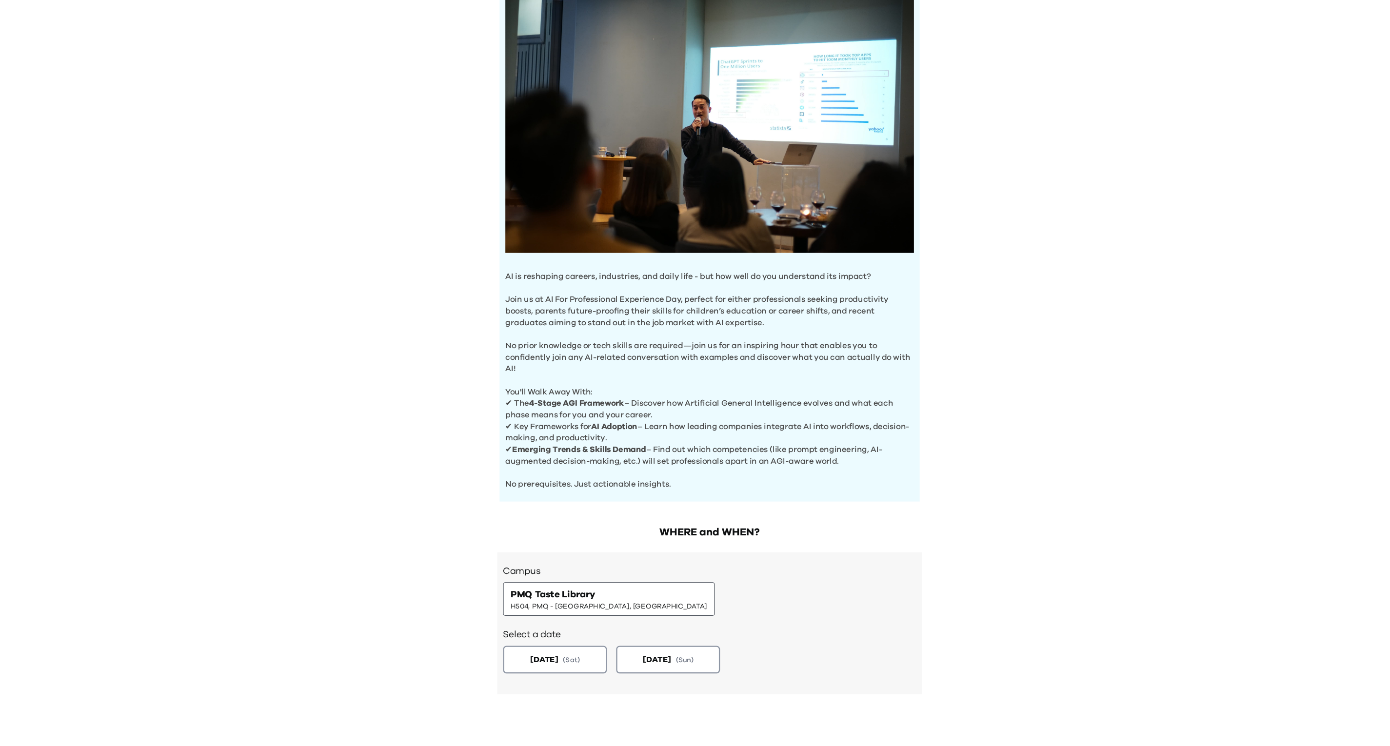
click at [559, 301] on p "Join us at AI For Professional Experience Day, perfect for either professionals…" at bounding box center [694, 318] width 345 height 39
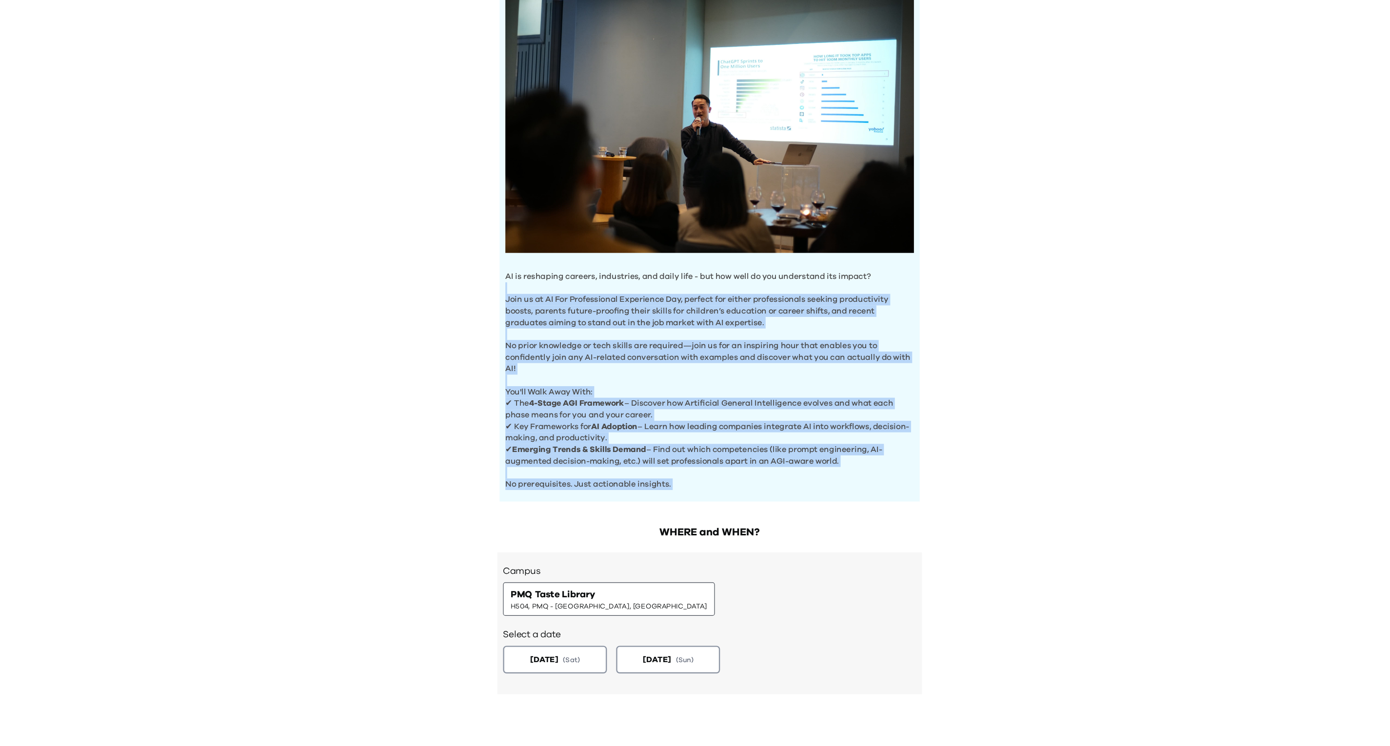
drag, startPoint x: 559, startPoint y: 301, endPoint x: 737, endPoint y: 469, distance: 244.5
click at [737, 469] on div "AI is reshaping careers, industries, and daily life - but how well do you under…" at bounding box center [694, 260] width 355 height 450
click at [737, 469] on p "No prerequisites. Just actionable insights." at bounding box center [694, 465] width 345 height 20
drag, startPoint x: 737, startPoint y: 469, endPoint x: 543, endPoint y: 289, distance: 264.3
click at [543, 289] on div "AI is reshaping careers, industries, and daily life - but how well do you under…" at bounding box center [694, 260] width 355 height 450
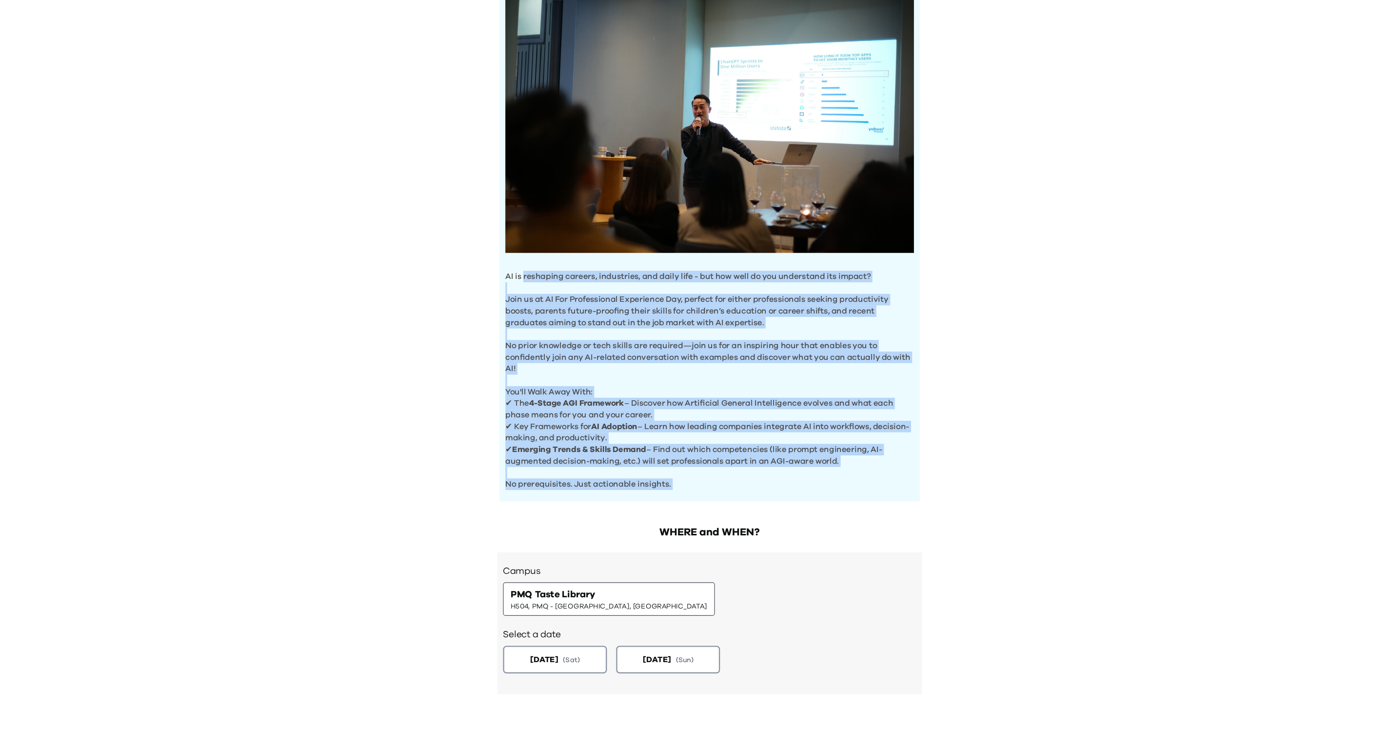
click at [543, 290] on p "AI is reshaping careers, industries, and daily life - but how well do you under…" at bounding box center [694, 295] width 345 height 10
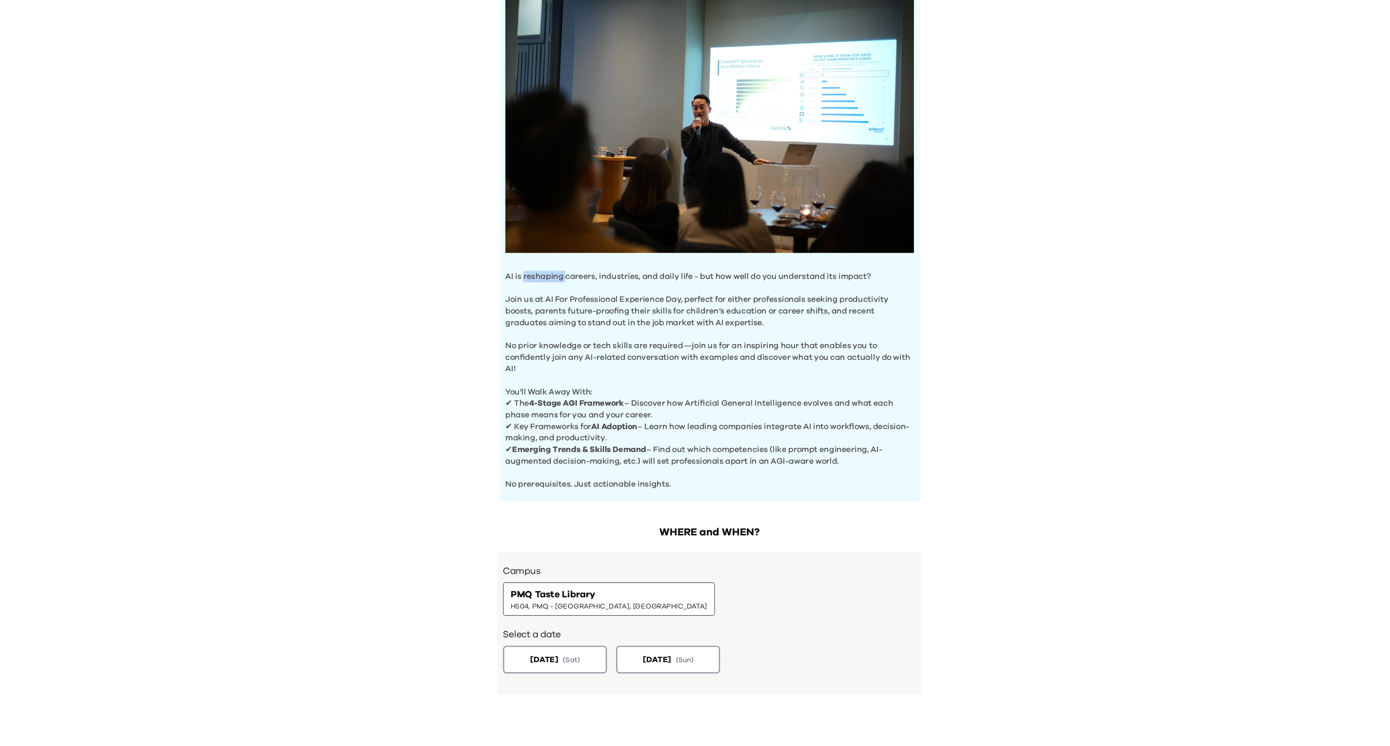
click at [543, 290] on p "AI is reshaping careers, industries, and daily life - but how well do you under…" at bounding box center [694, 295] width 345 height 10
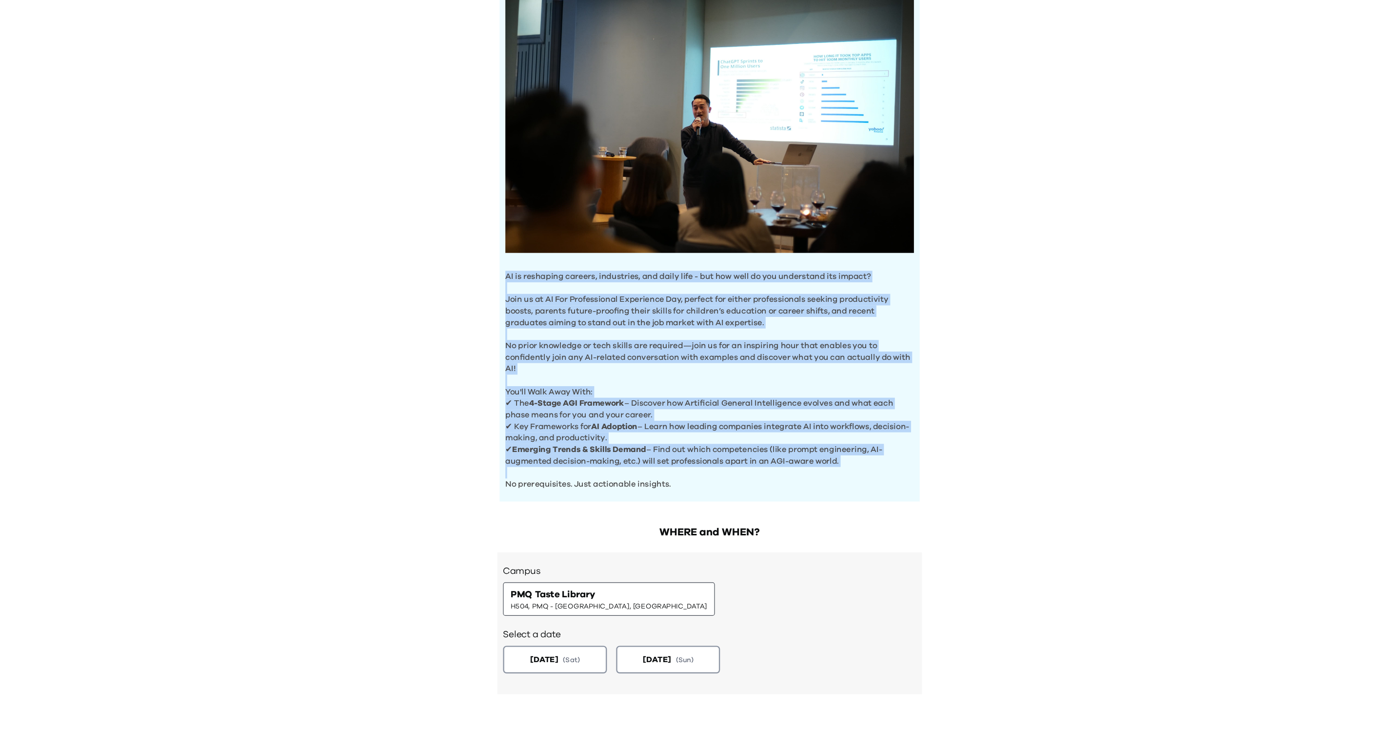
drag, startPoint x: 543, startPoint y: 289, endPoint x: 700, endPoint y: 465, distance: 235.9
click at [700, 465] on div "AI is reshaping careers, industries, and daily life - but how well do you under…" at bounding box center [694, 260] width 355 height 450
click at [700, 465] on p "No prerequisites. Just actionable insights." at bounding box center [694, 465] width 345 height 20
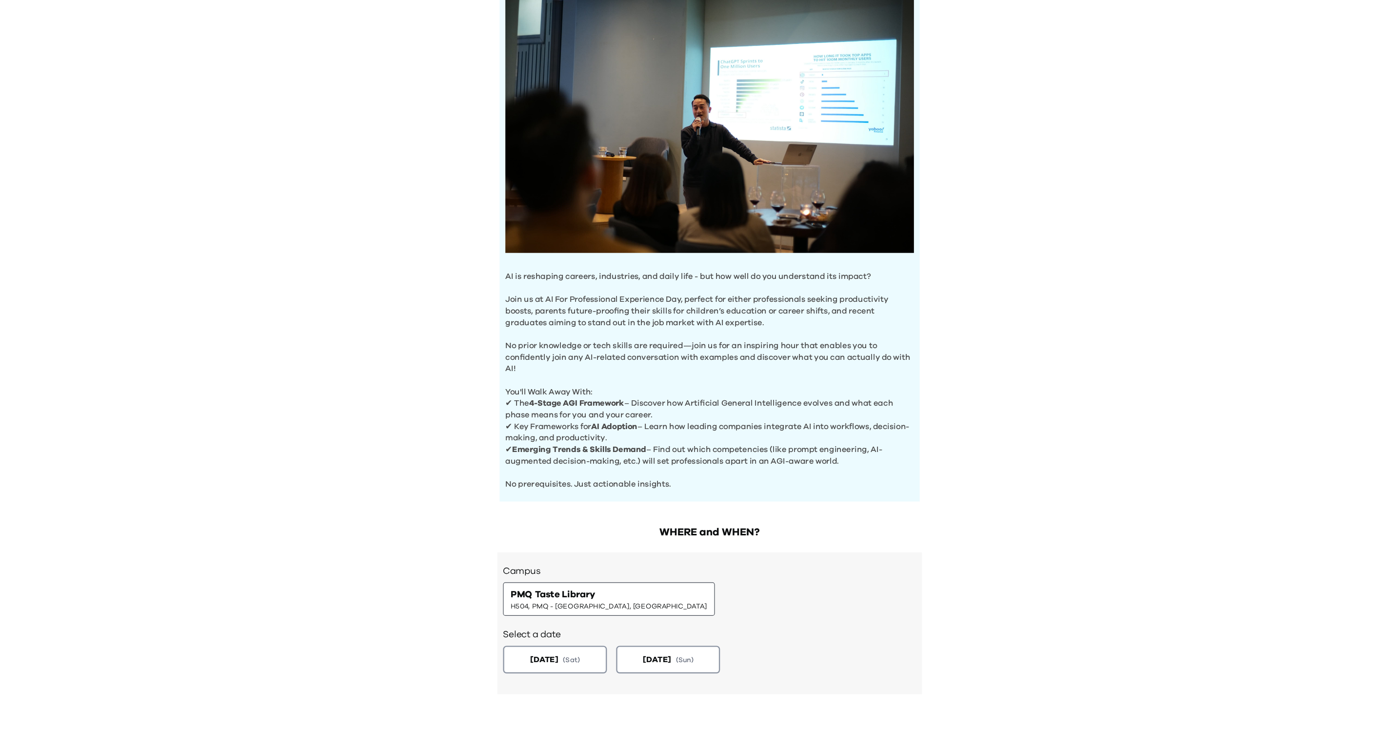
click at [700, 465] on p "No prerequisites. Just actionable insights." at bounding box center [694, 465] width 345 height 20
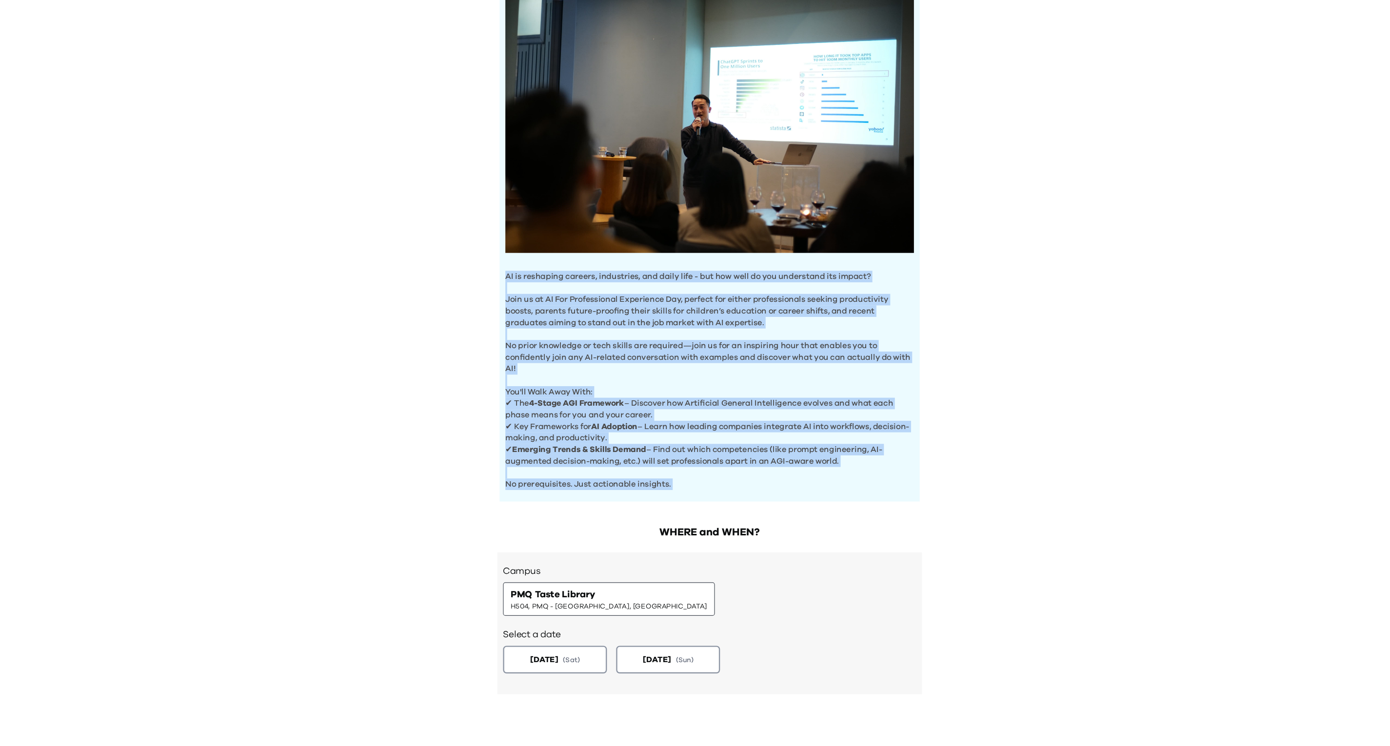
drag, startPoint x: 700, startPoint y: 465, endPoint x: 545, endPoint y: 290, distance: 234.2
click at [545, 290] on div "AI is reshaping careers, industries, and daily life - but how well do you under…" at bounding box center [694, 260] width 355 height 450
click at [545, 290] on p "AI is reshaping careers, industries, and daily life - but how well do you under…" at bounding box center [694, 295] width 345 height 10
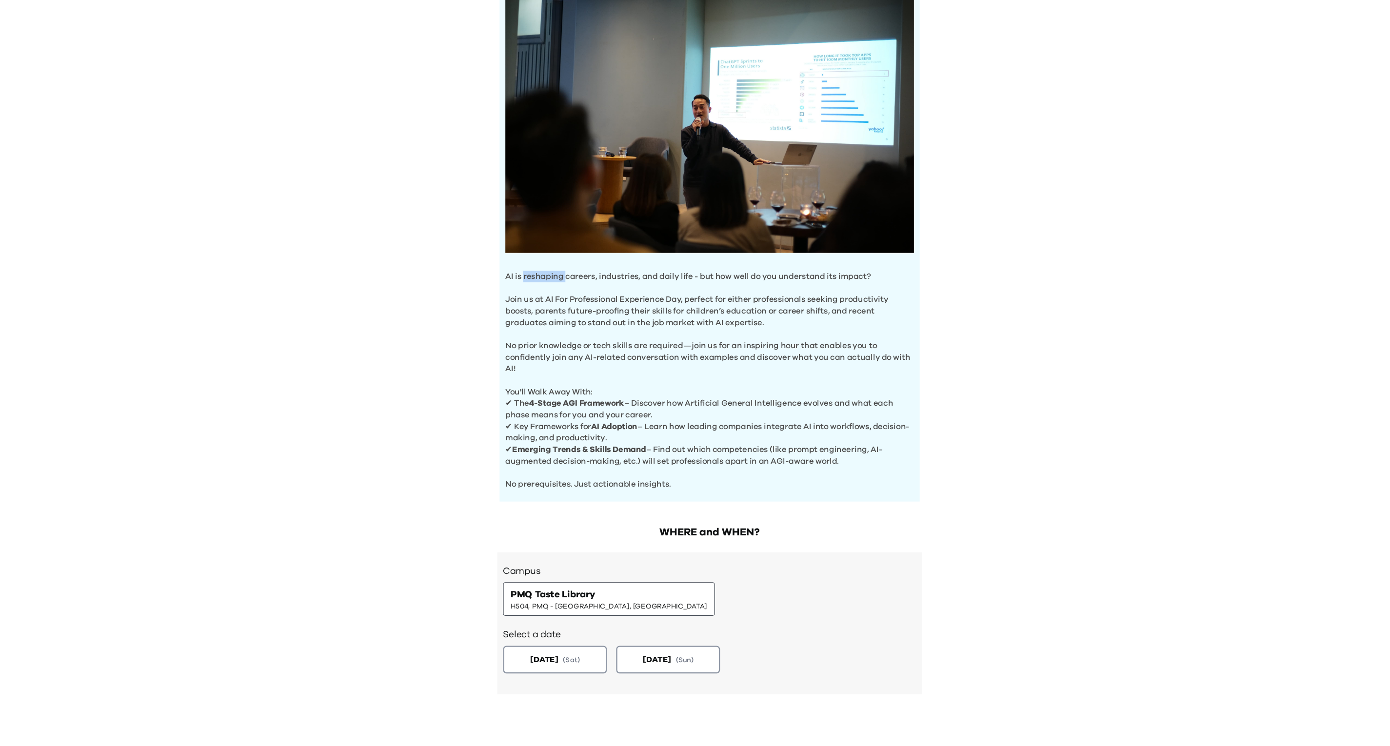
click at [545, 290] on p "AI is reshaping careers, industries, and daily life - but how well do you under…" at bounding box center [694, 295] width 345 height 10
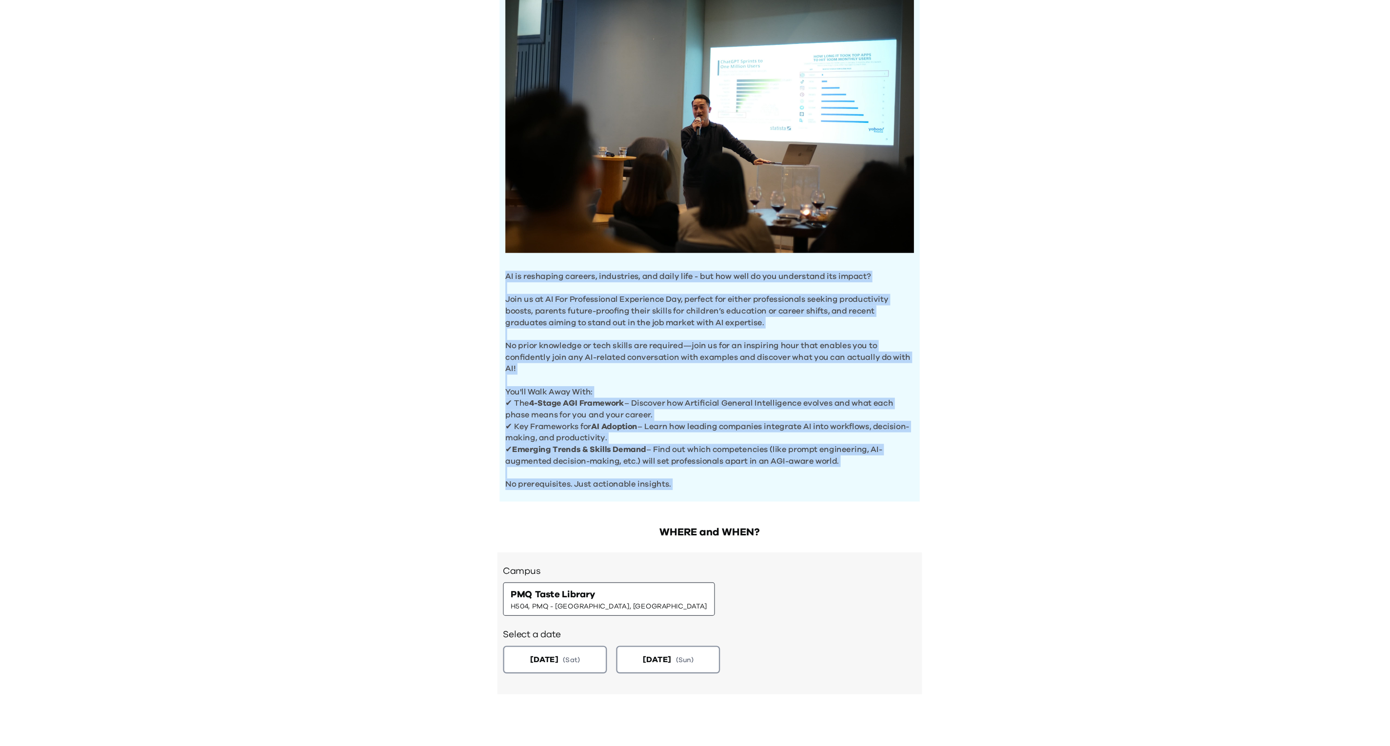
drag, startPoint x: 545, startPoint y: 290, endPoint x: 700, endPoint y: 462, distance: 232.3
click at [700, 462] on div "AI is reshaping careers, industries, and daily life - but how well do you under…" at bounding box center [694, 260] width 355 height 450
click at [700, 462] on p "No prerequisites. Just actionable insights." at bounding box center [694, 465] width 345 height 20
drag, startPoint x: 700, startPoint y: 462, endPoint x: 552, endPoint y: 297, distance: 222.0
click at [552, 297] on div "AI is reshaping careers, industries, and daily life - but how well do you under…" at bounding box center [694, 260] width 355 height 450
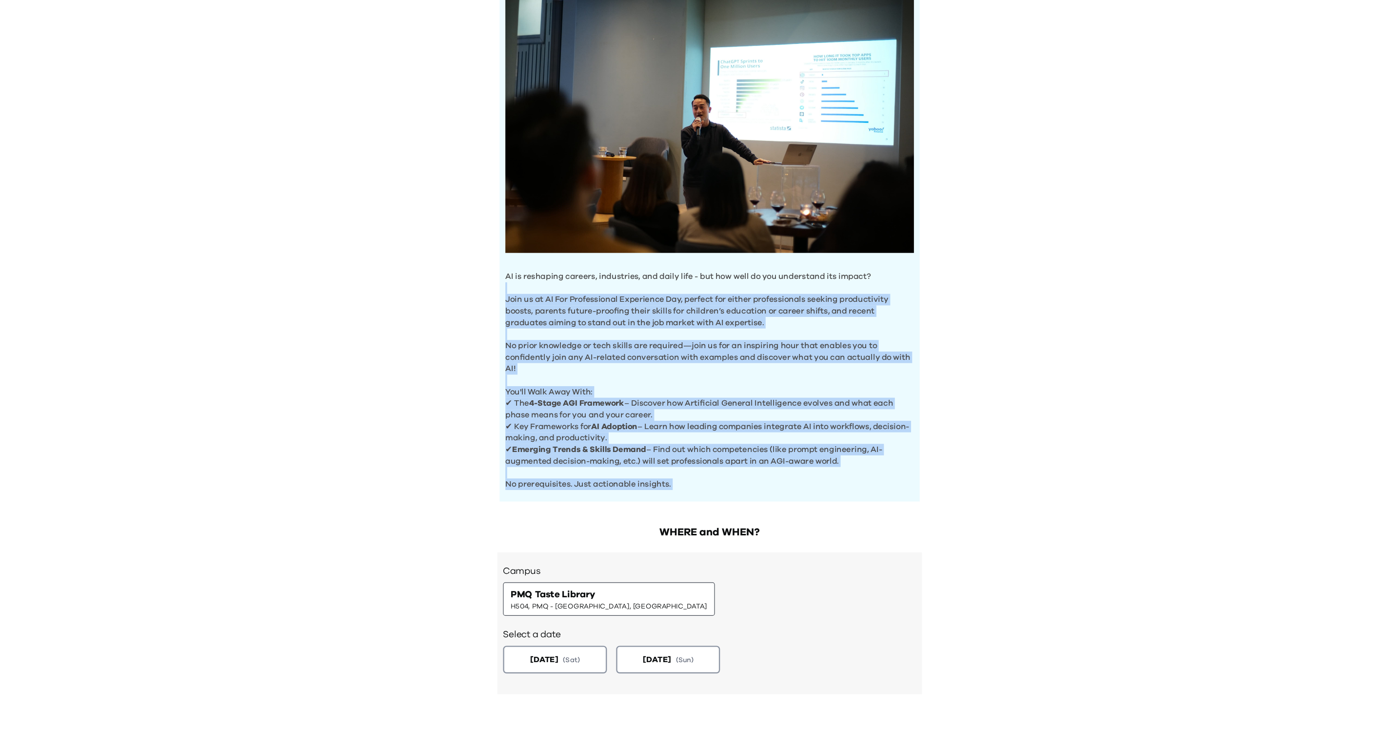
click at [552, 299] on p "Join us at AI For Professional Experience Day, perfect for either professionals…" at bounding box center [694, 318] width 345 height 39
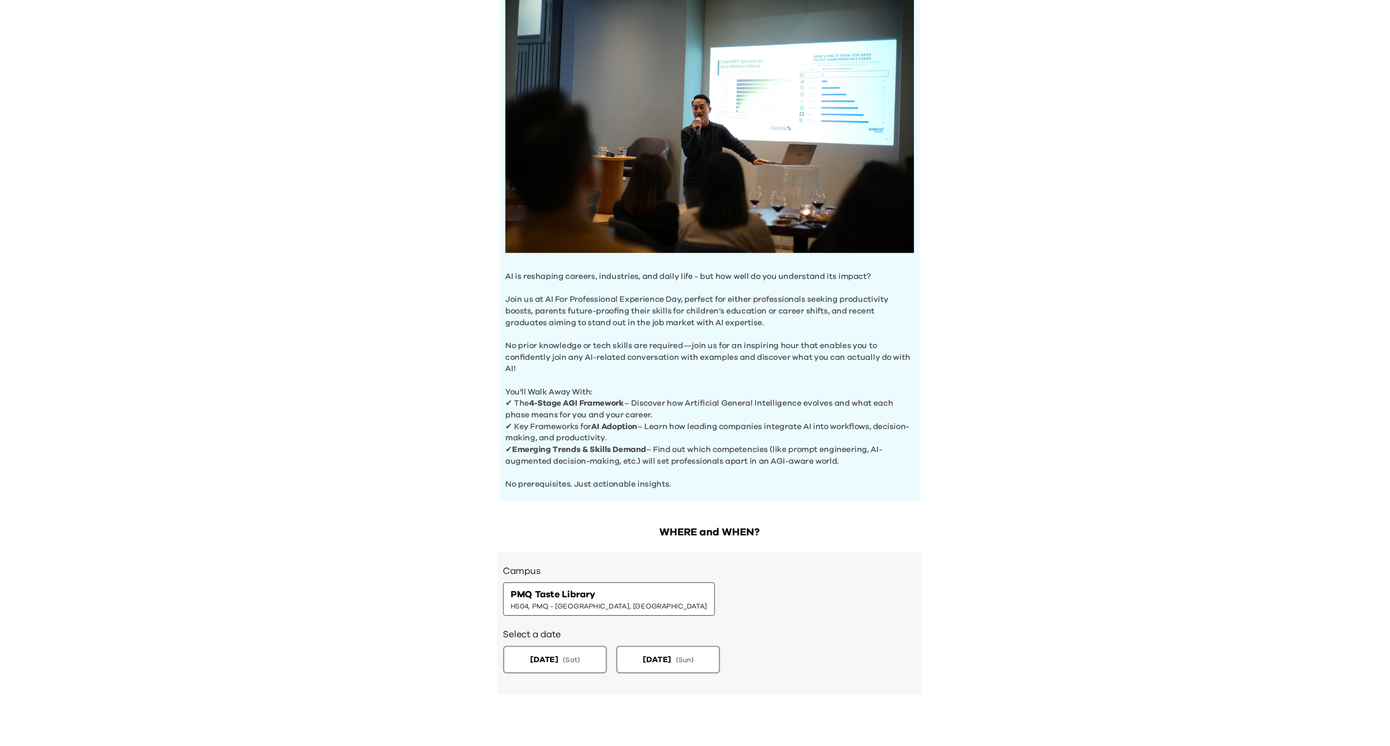
click at [552, 299] on p "Join us at AI For Professional Experience Day, perfect for either professionals…" at bounding box center [694, 318] width 345 height 39
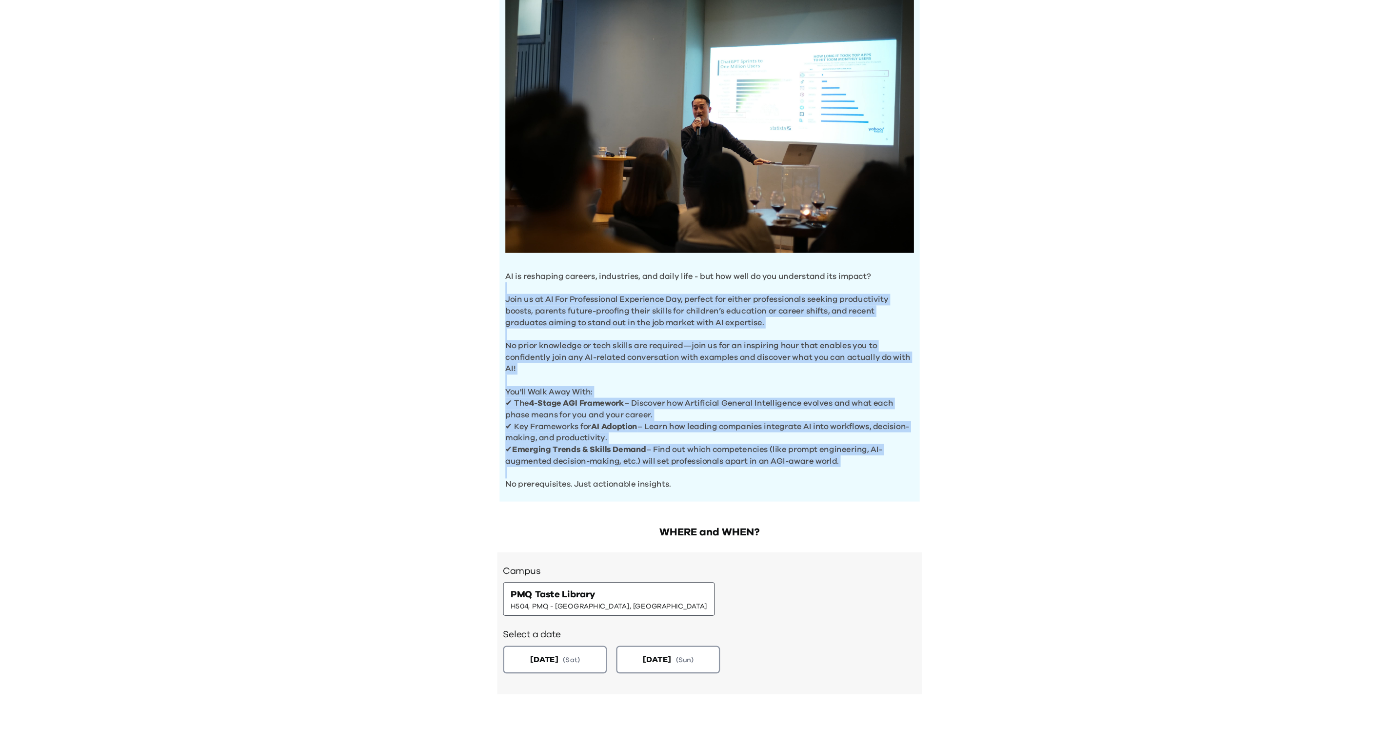
drag, startPoint x: 552, startPoint y: 297, endPoint x: 747, endPoint y: 456, distance: 252.3
click at [747, 456] on div "AI is reshaping careers, industries, and daily life - but how well do you under…" at bounding box center [694, 260] width 355 height 450
click at [575, 620] on button "2025-08-23 ( Sat )" at bounding box center [564, 618] width 92 height 24
